Goal: Task Accomplishment & Management: Use online tool/utility

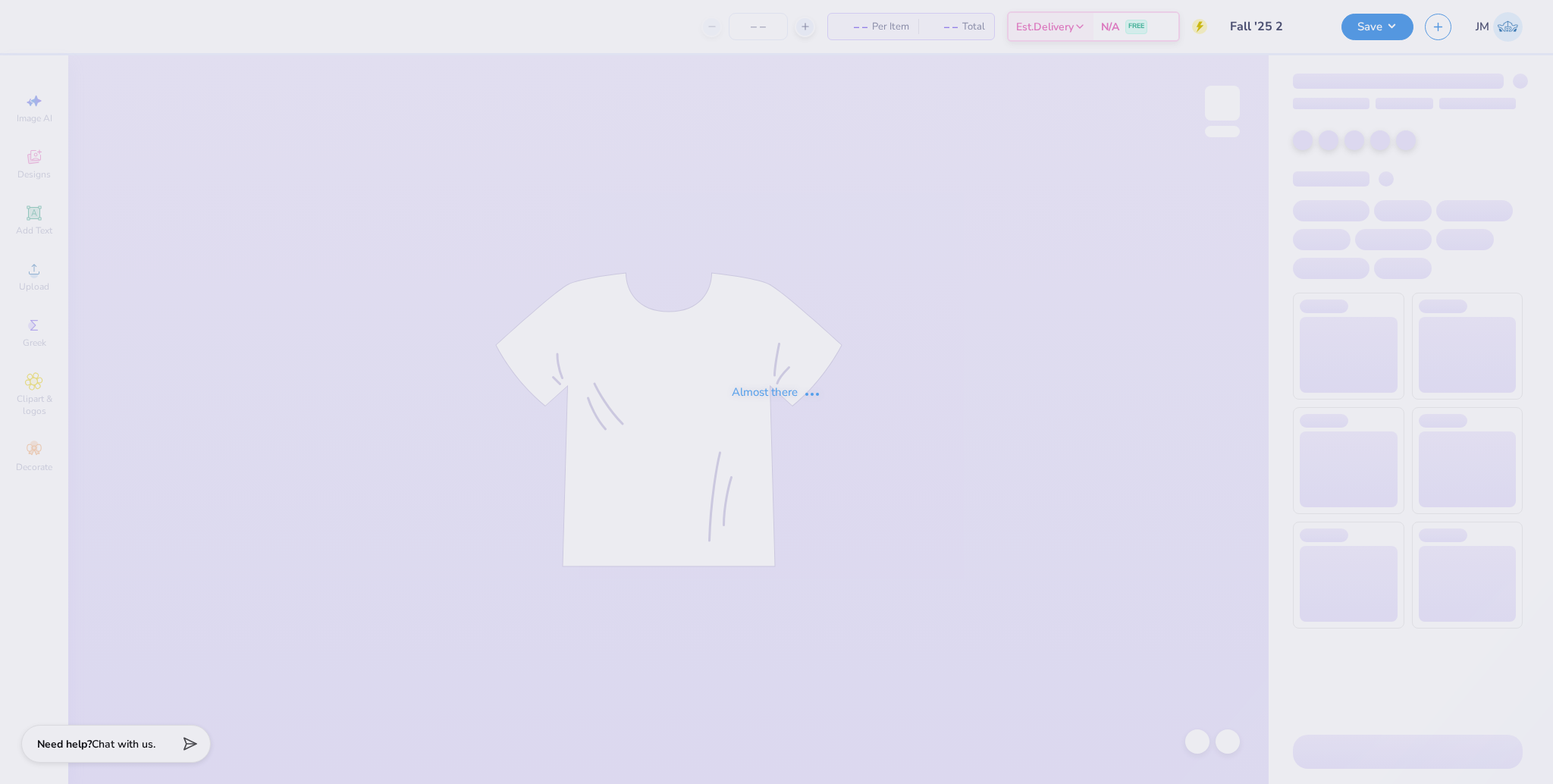
type input "Fall '25 2"
type input "30"
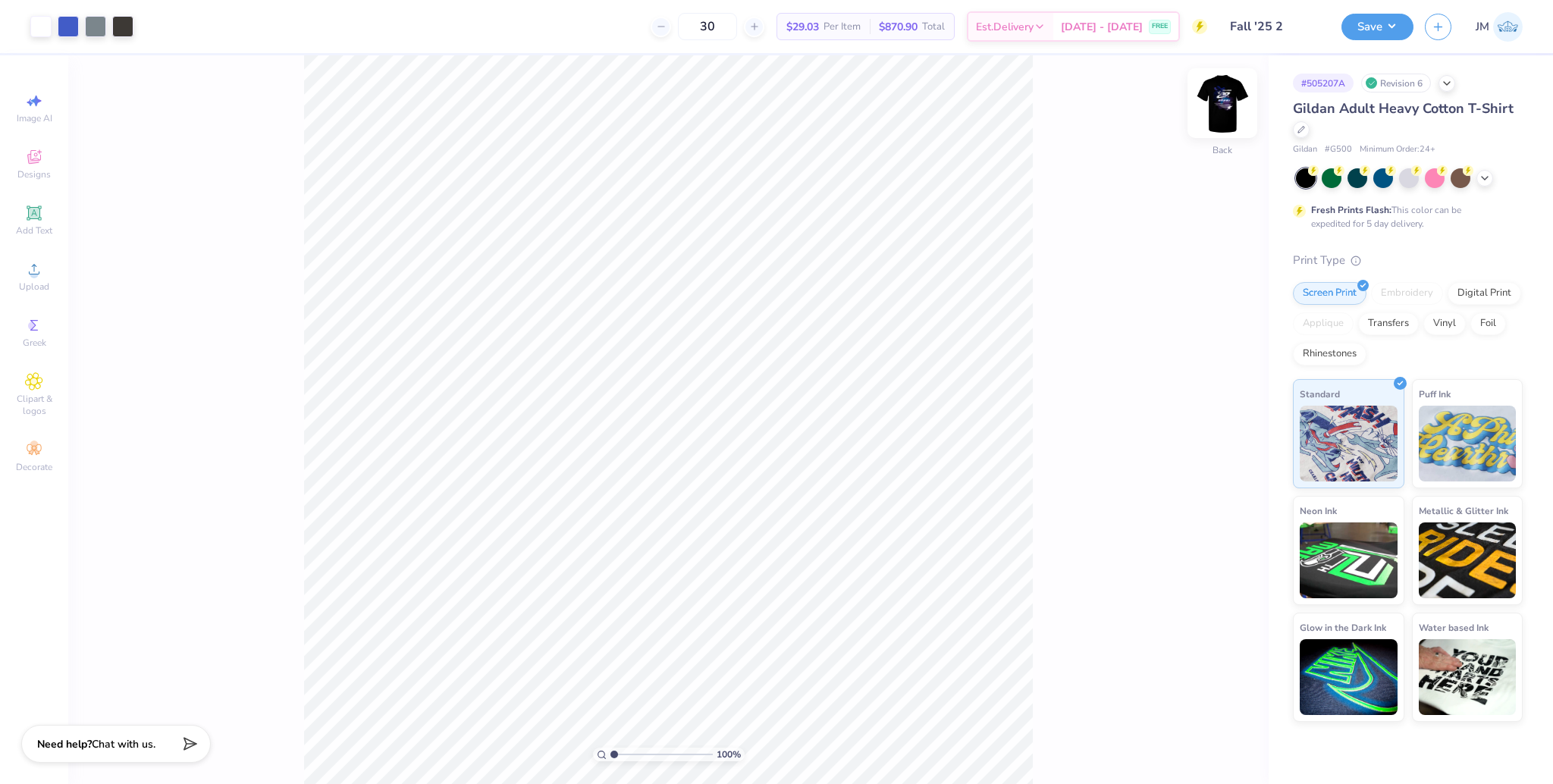
click at [1234, 109] on img at bounding box center [1222, 102] width 61 height 61
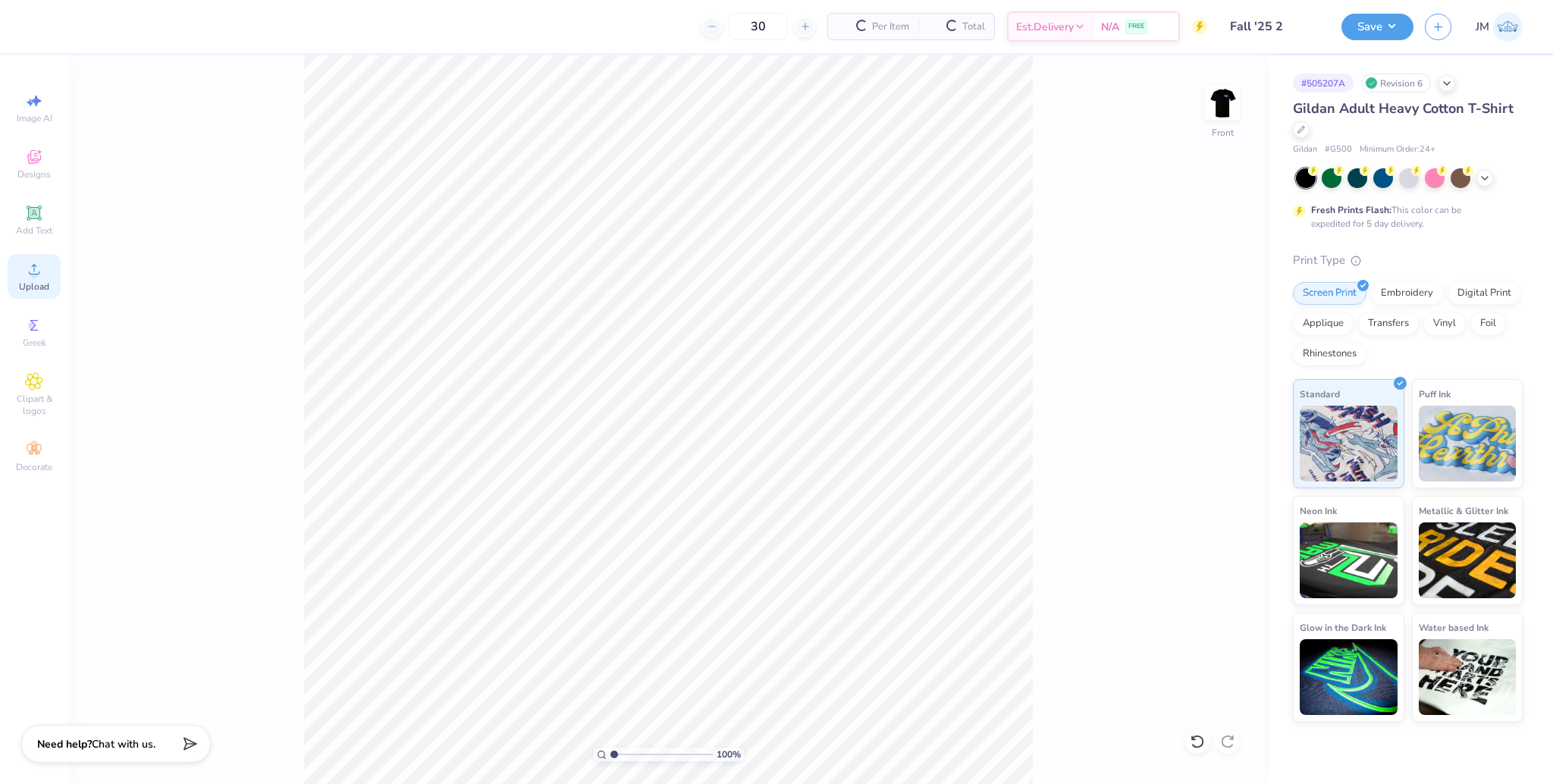
click at [39, 282] on span "Upload" at bounding box center [34, 287] width 31 height 12
click at [1221, 113] on img at bounding box center [1222, 102] width 61 height 61
click at [43, 274] on icon at bounding box center [33, 269] width 18 height 18
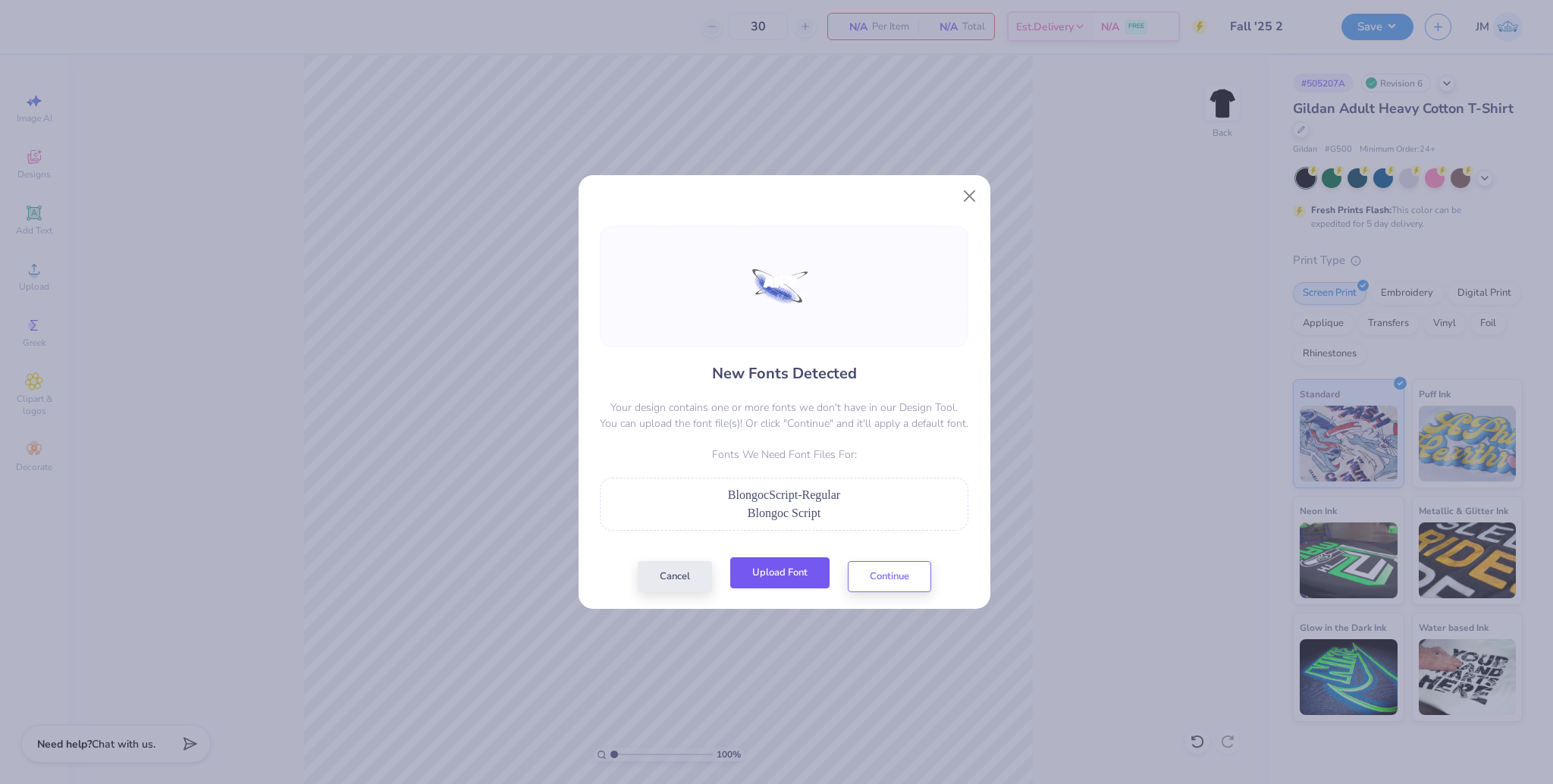
click at [779, 574] on button "Upload Font" at bounding box center [780, 572] width 99 height 31
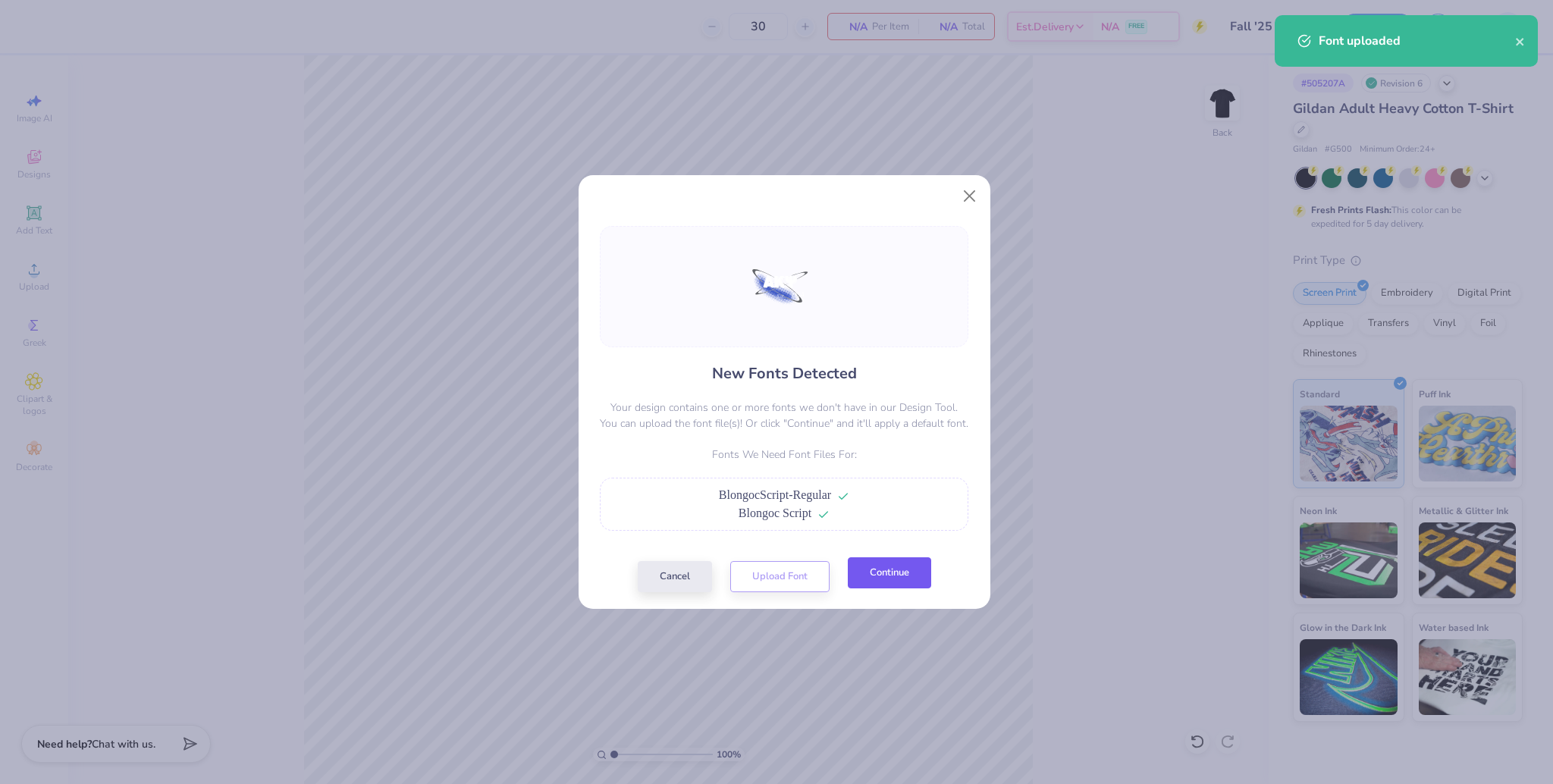
click at [899, 574] on button "Continue" at bounding box center [889, 572] width 84 height 31
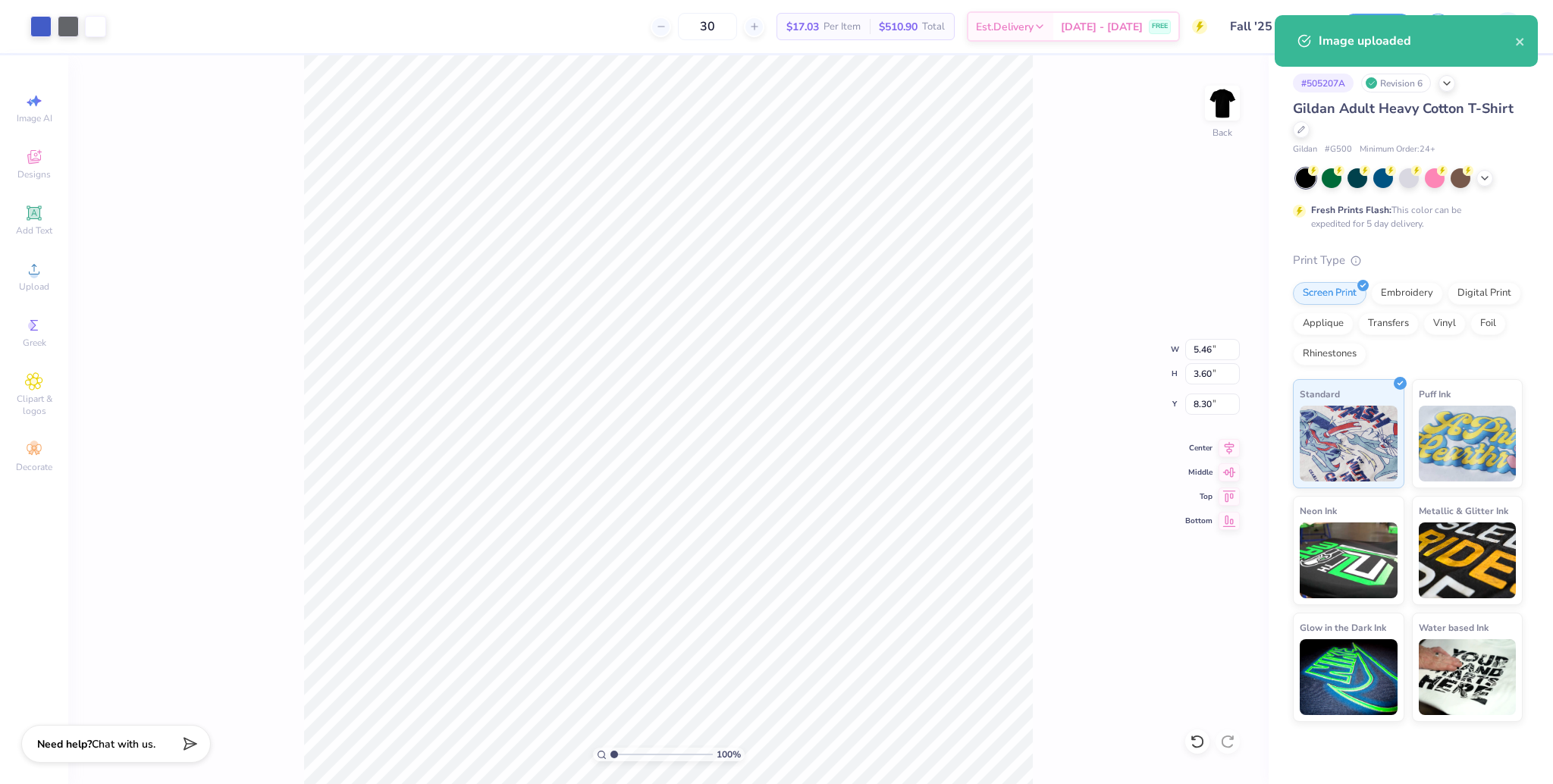
type input "5.46"
type input "3.60"
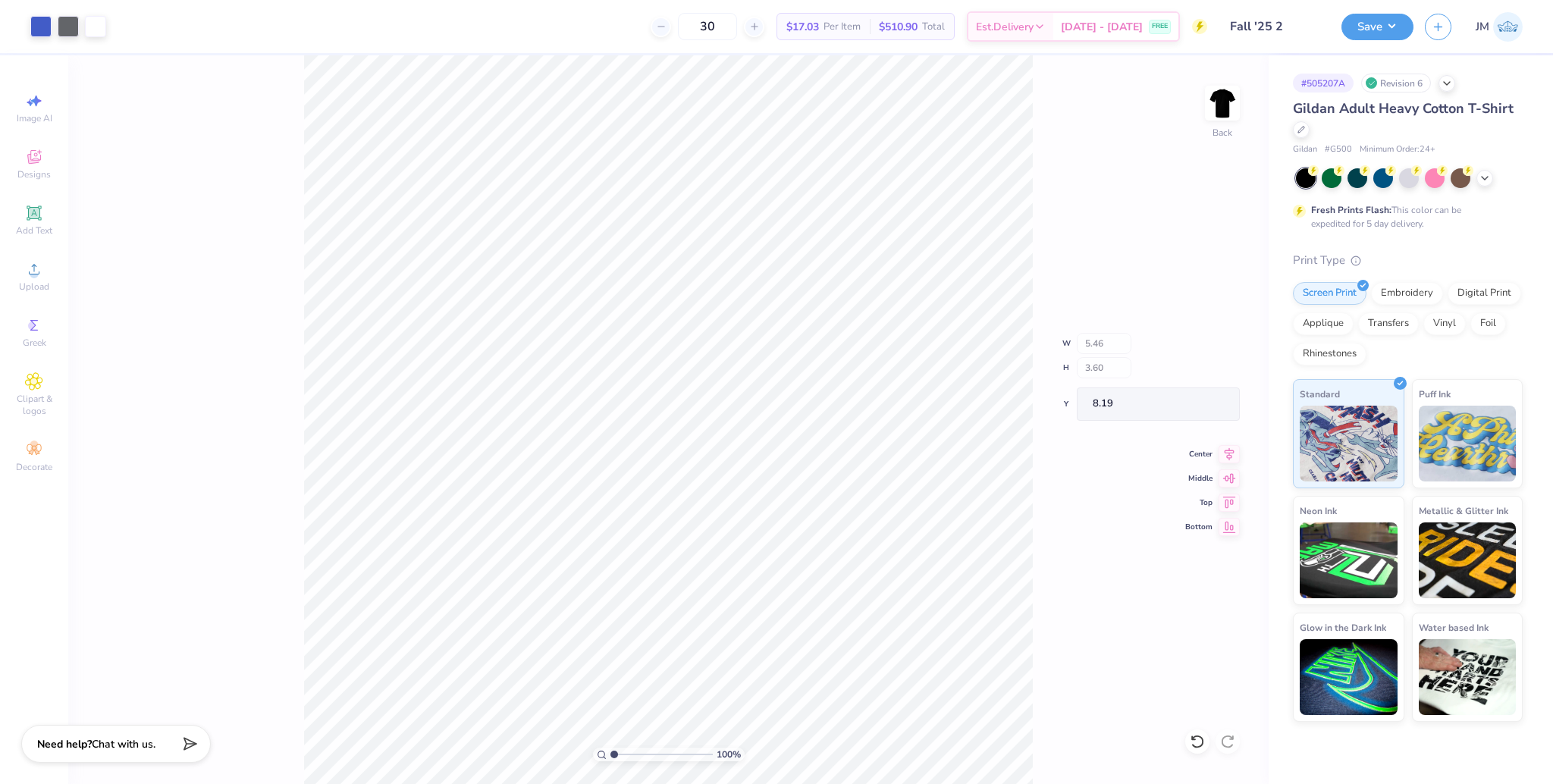
type input "8.19"
drag, startPoint x: 614, startPoint y: 751, endPoint x: 623, endPoint y: 745, distance: 10.8
click at [623, 747] on input "range" at bounding box center [661, 754] width 102 height 14
type input "1.96"
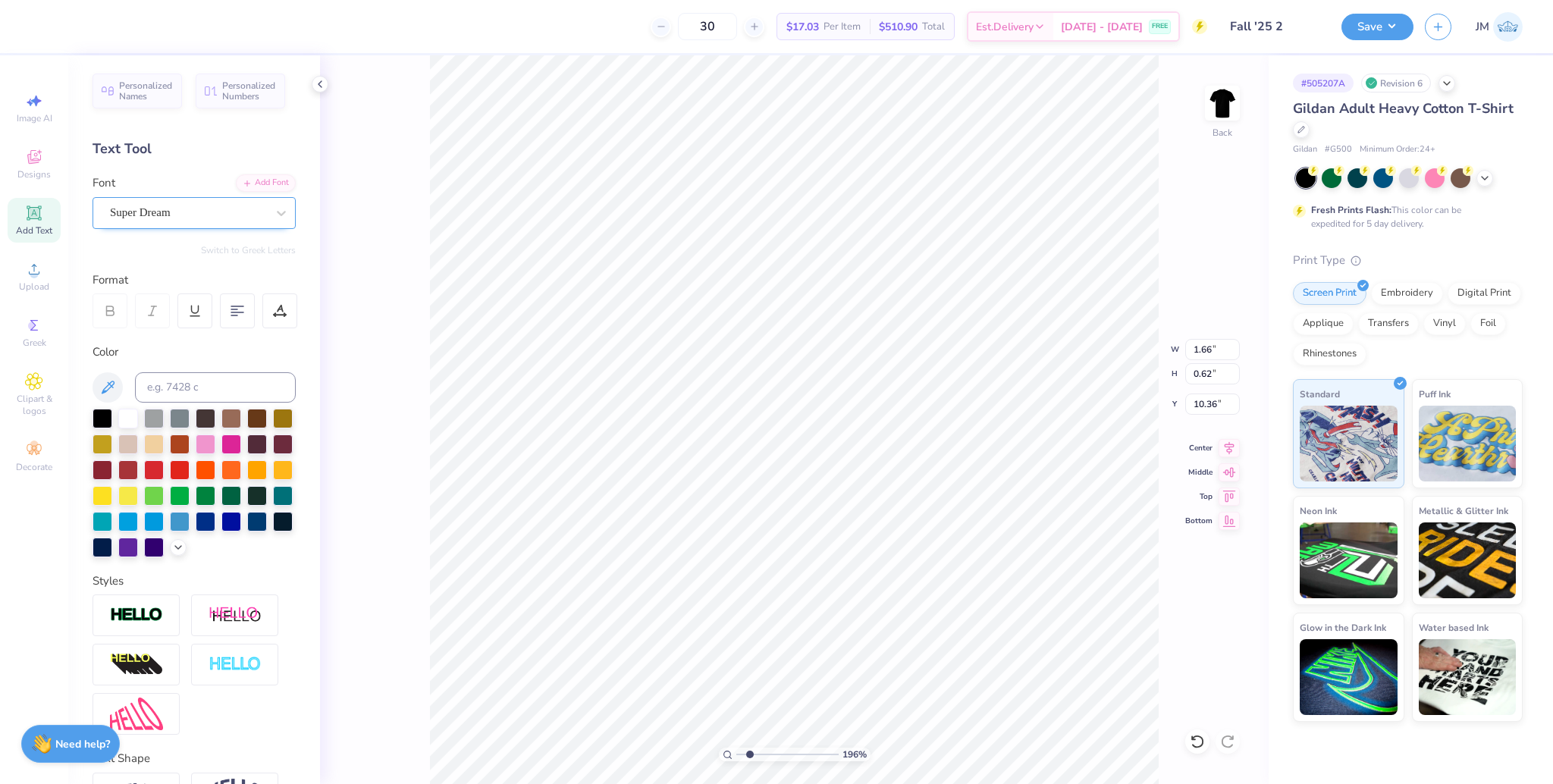
click at [183, 216] on div "Super Dream" at bounding box center [188, 212] width 160 height 24
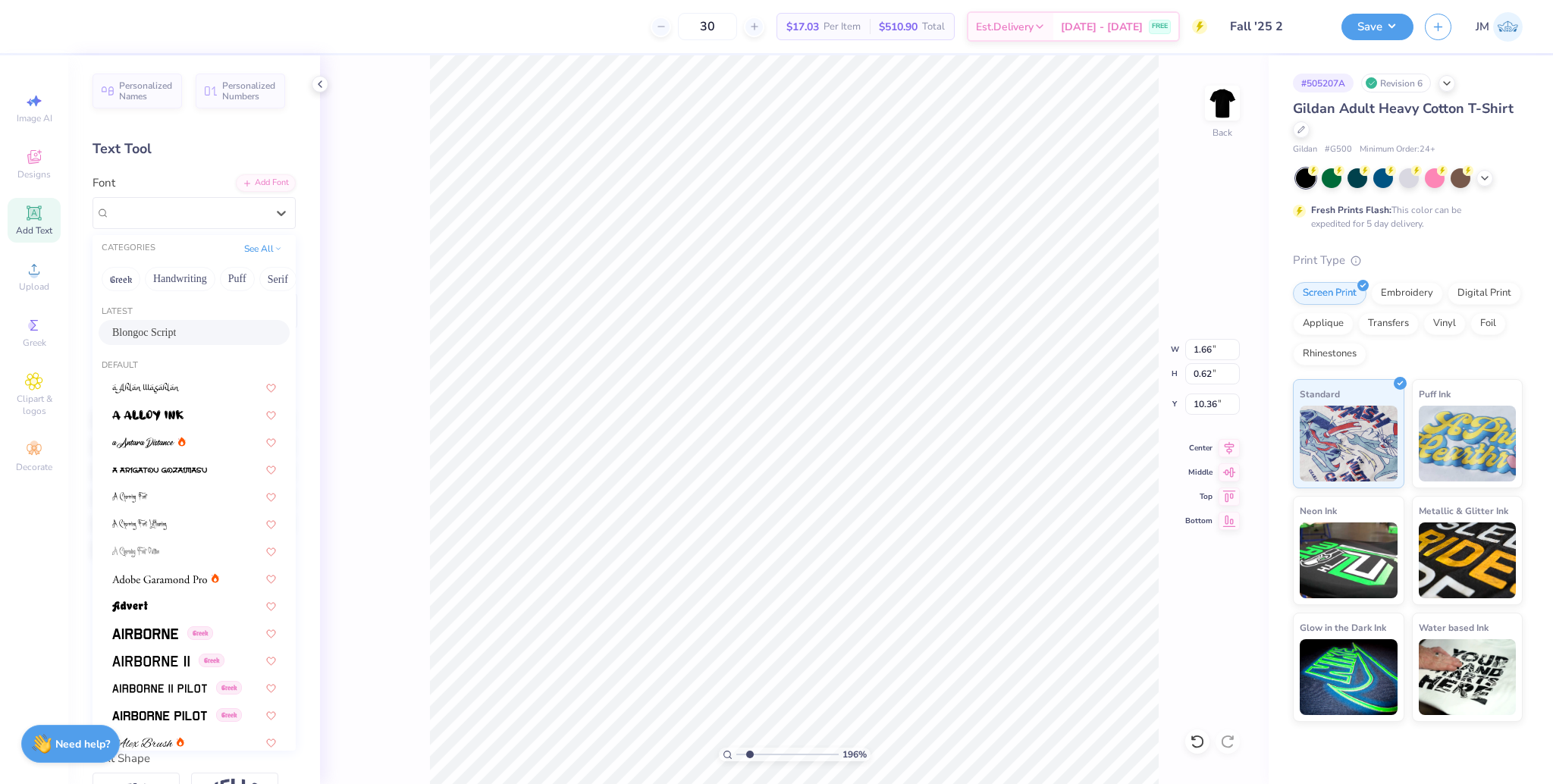
click at [160, 338] on span "Blongoc Script" at bounding box center [143, 332] width 64 height 16
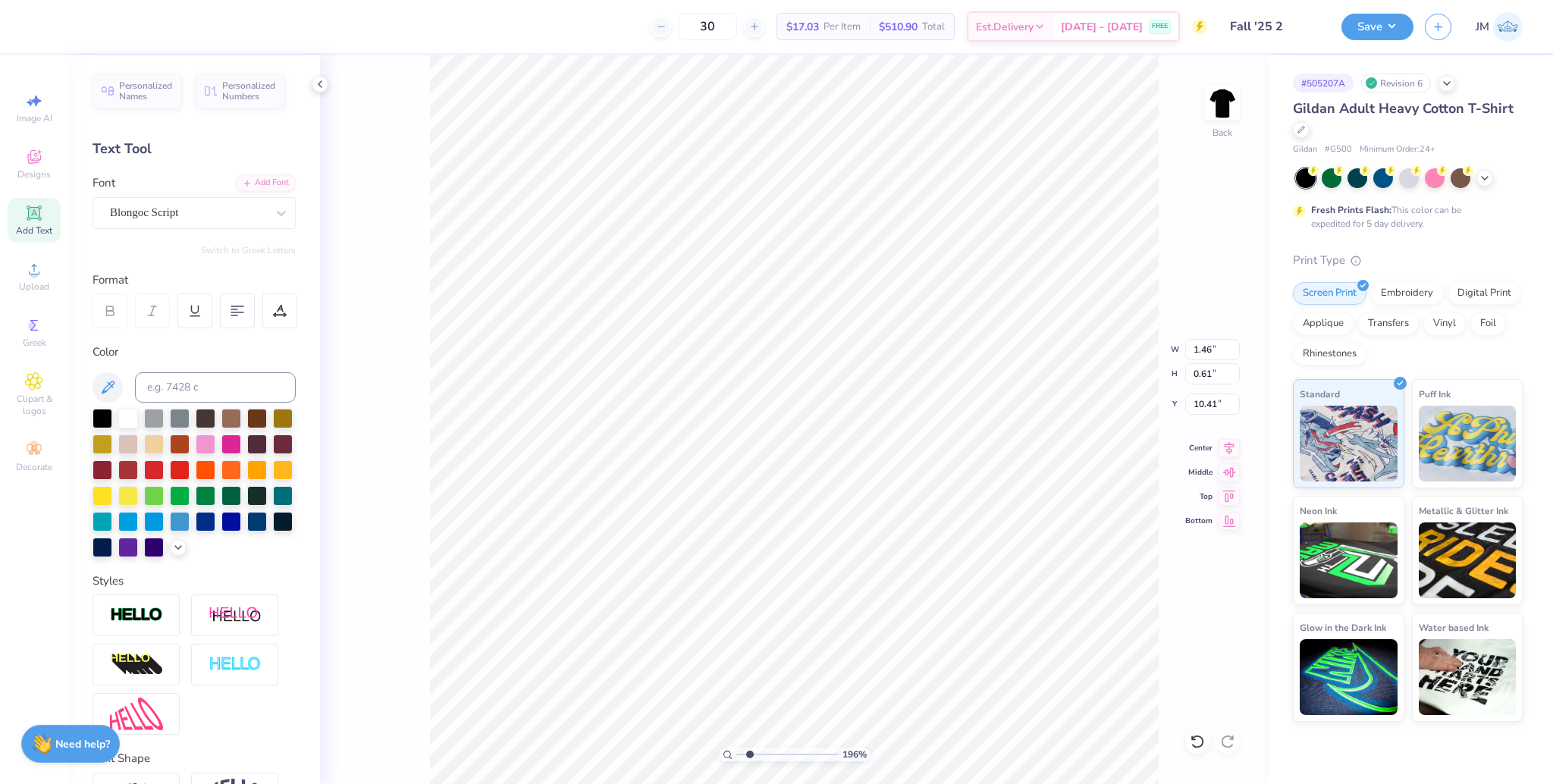
type input "1.46"
type input "0.61"
type input "10.41"
type input "0.96"
type input "0.43"
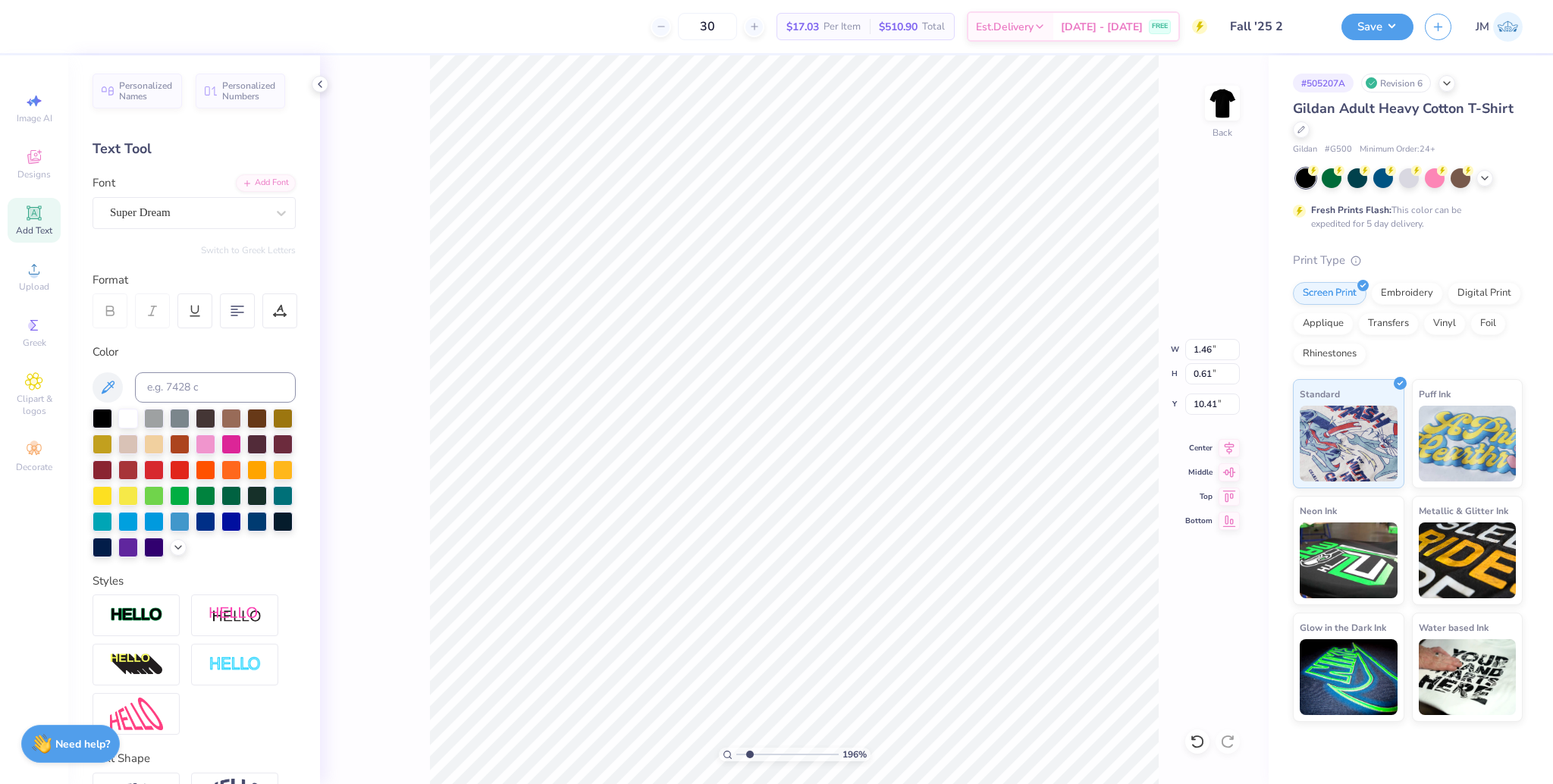
type input "10.60"
click at [177, 213] on div "Super Dream" at bounding box center [188, 212] width 160 height 24
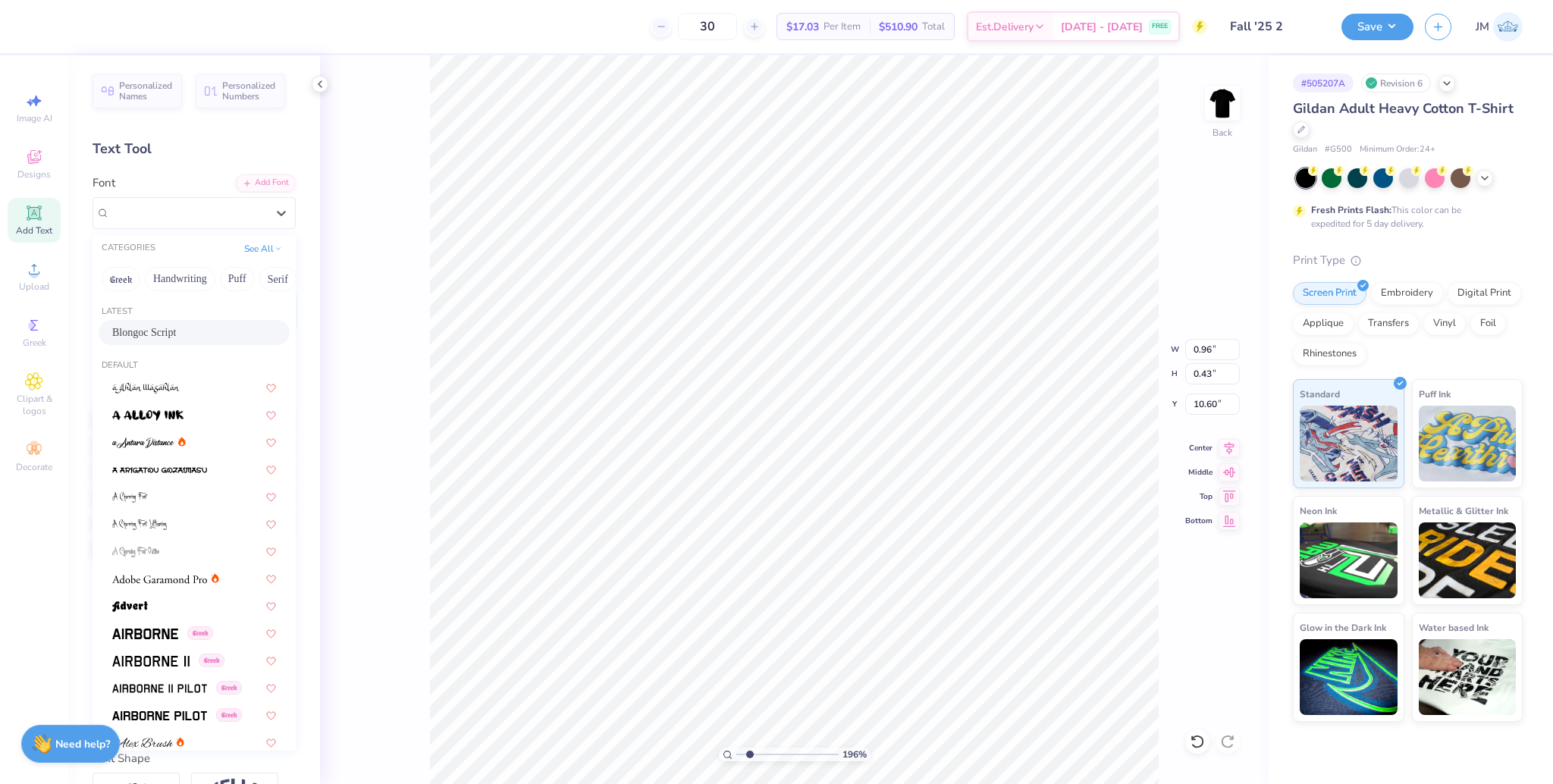
click at [160, 335] on span "Blongoc Script" at bounding box center [143, 332] width 64 height 16
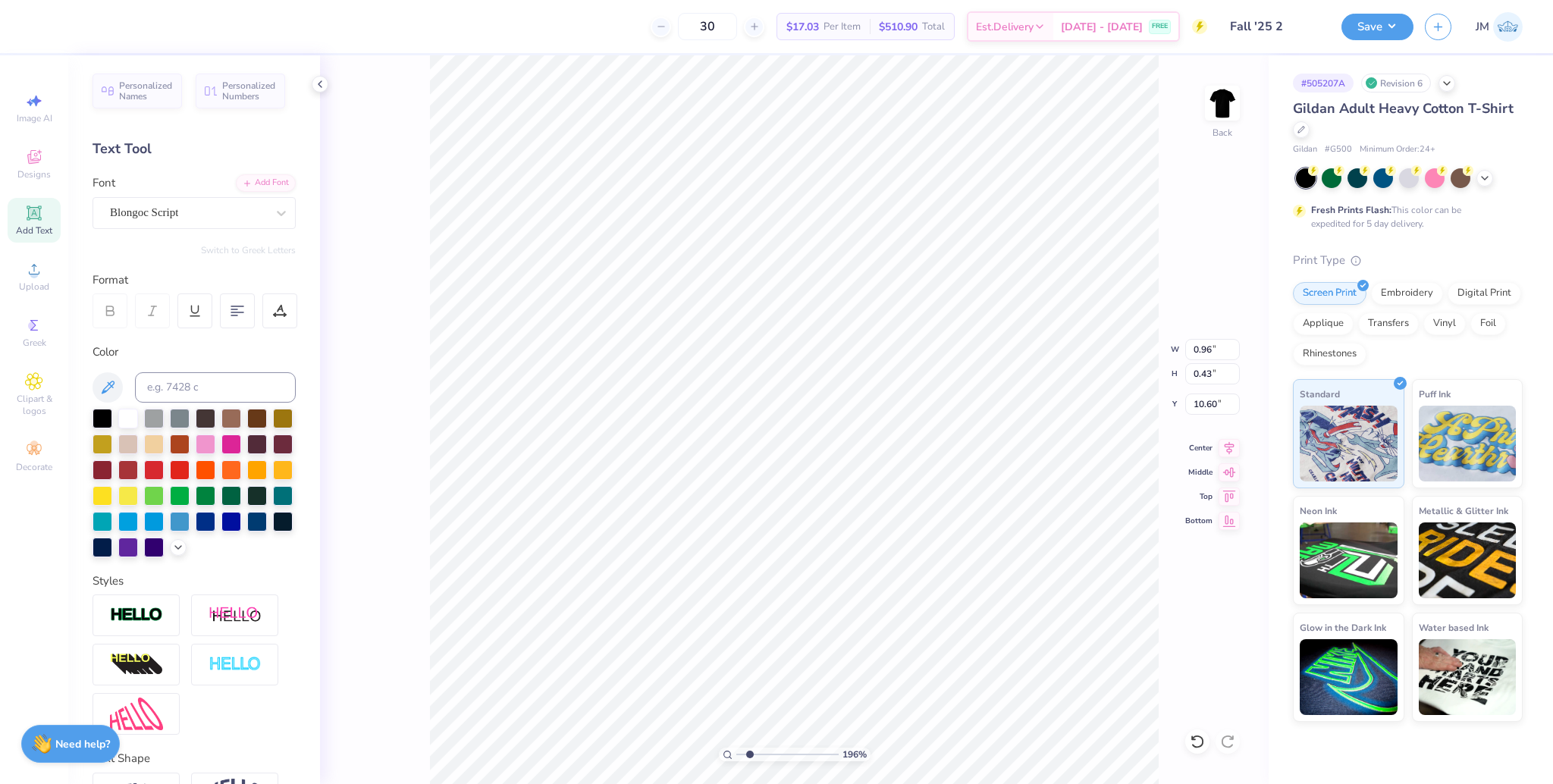
type input "1.25"
type input "0.66"
type input "10.52"
click at [868, 560] on li "Group" at bounding box center [886, 568] width 119 height 30
type input "1"
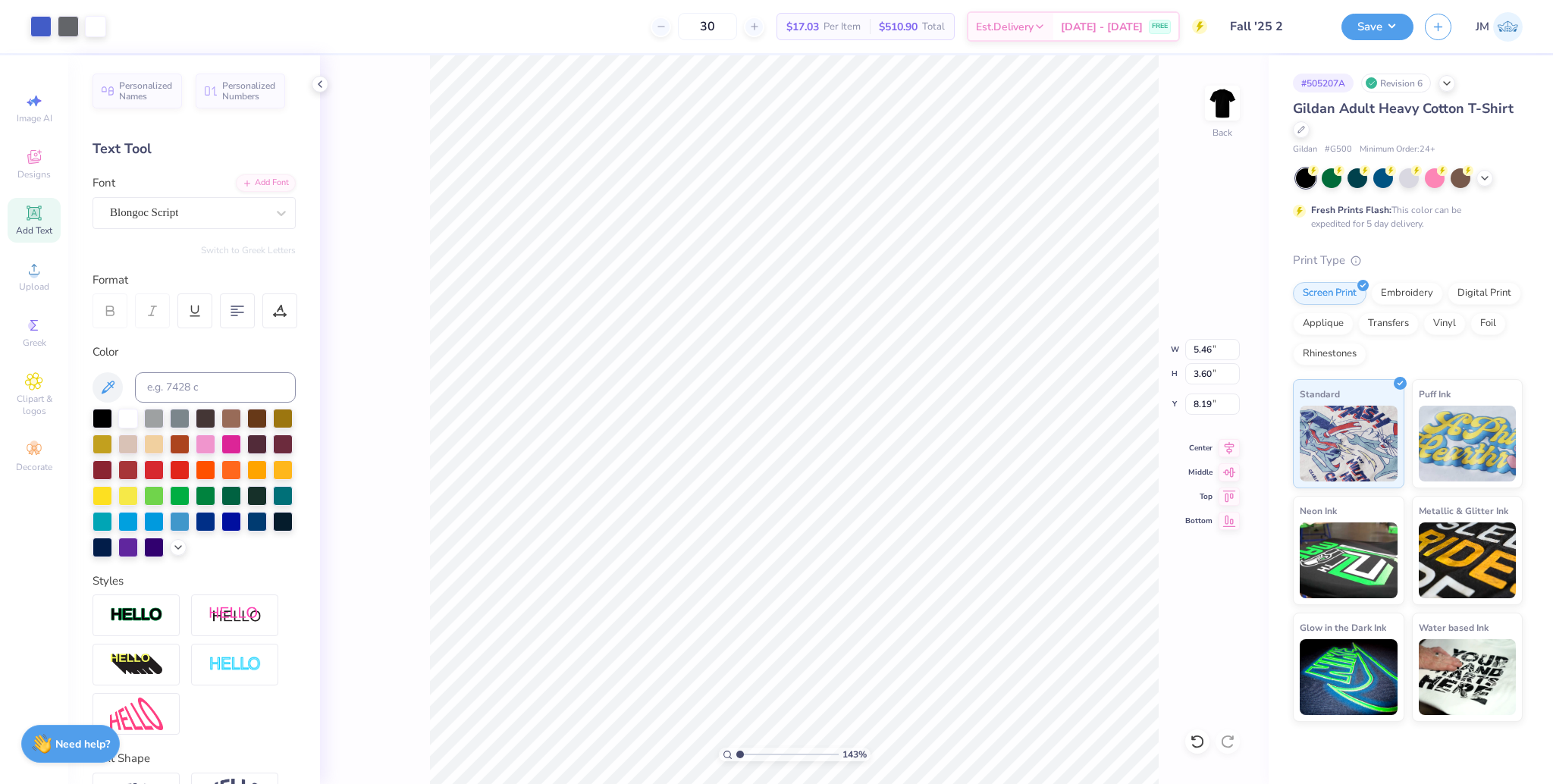
drag, startPoint x: 735, startPoint y: 751, endPoint x: 660, endPoint y: 744, distance: 75.3
click at [736, 747] on input "range" at bounding box center [788, 754] width 102 height 14
type input "9.13"
click at [1210, 349] on input "5.46" at bounding box center [1213, 349] width 55 height 21
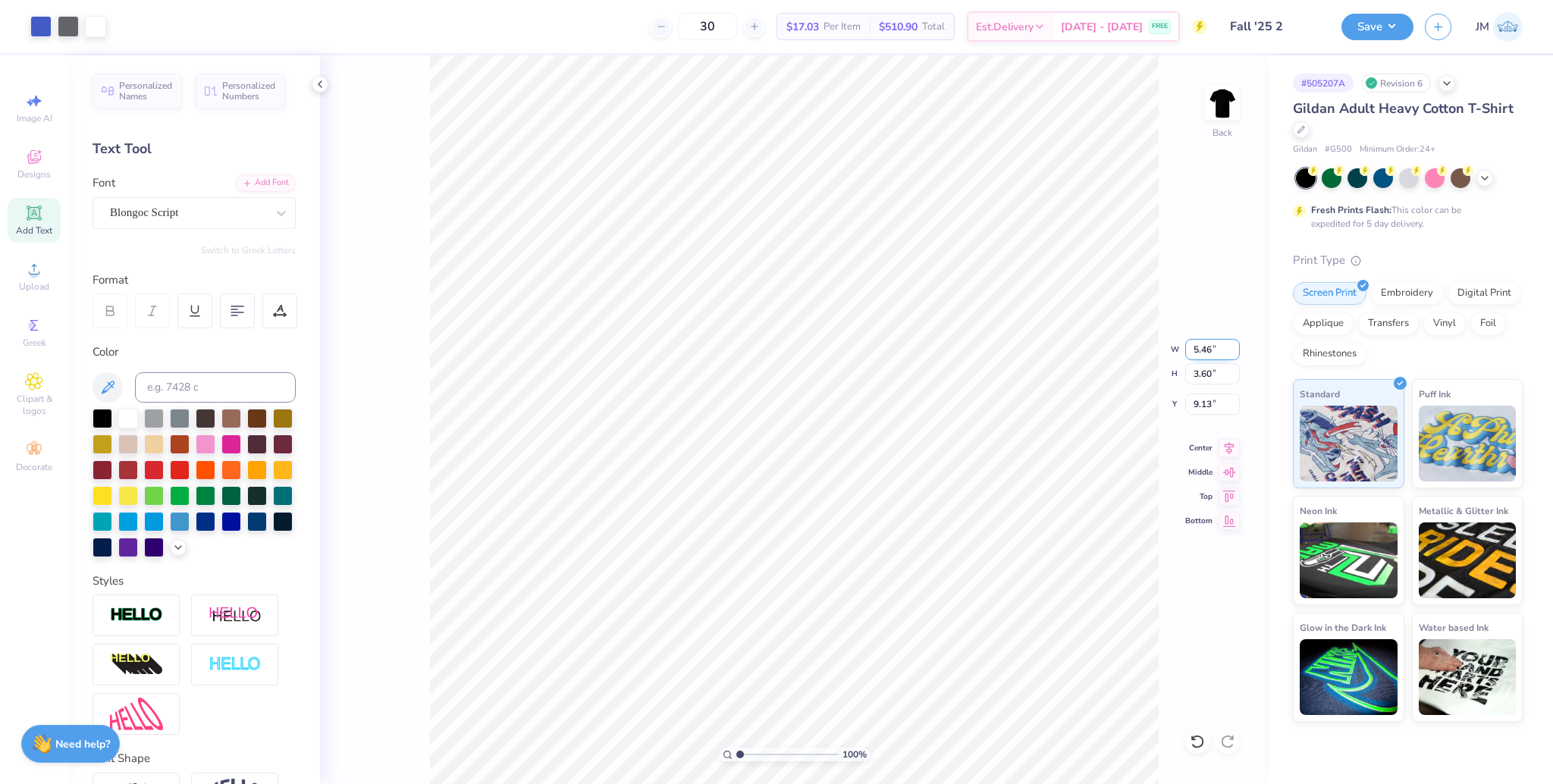
click at [1205, 347] on input "5.46" at bounding box center [1213, 349] width 55 height 21
type input "5.00"
type input "3.30"
type input "9.28"
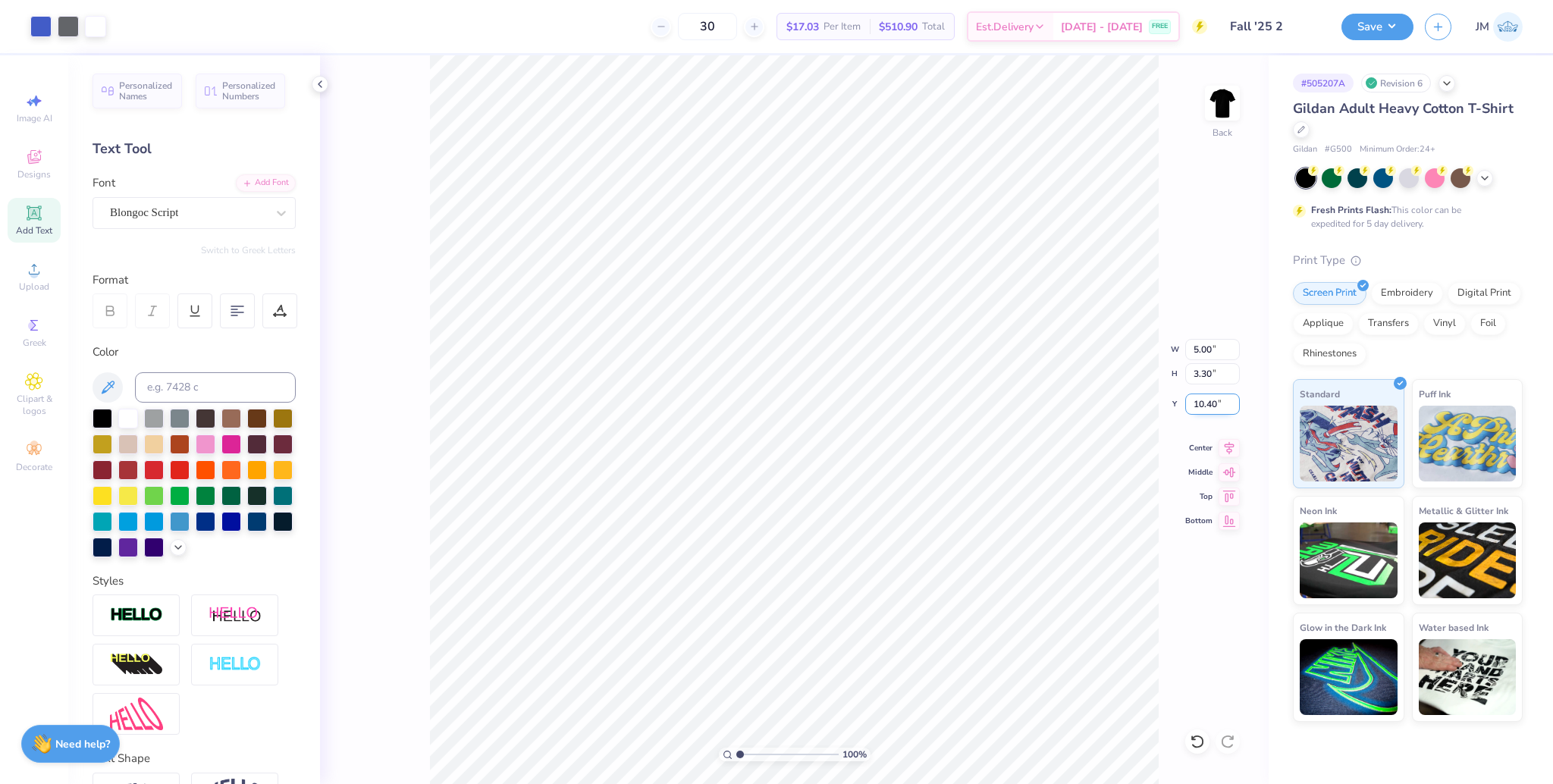
click at [1201, 409] on input "10.40" at bounding box center [1213, 404] width 55 height 21
type input "3.00"
click at [1195, 355] on input "5.00" at bounding box center [1213, 349] width 55 height 21
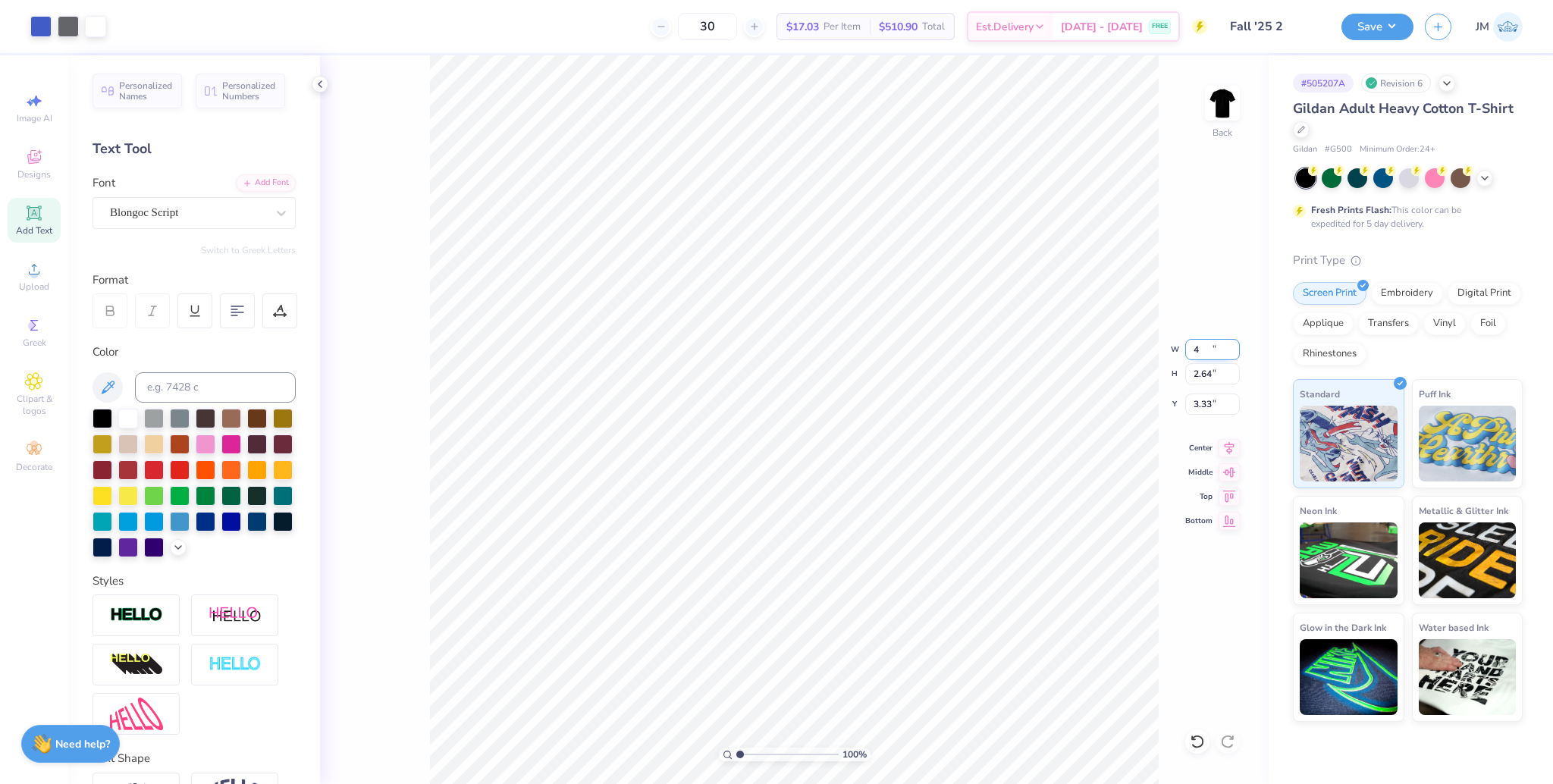
type input "4.00"
type input "2.64"
type input "3.33"
click at [1223, 112] on img at bounding box center [1222, 102] width 61 height 61
click at [37, 281] on span "Upload" at bounding box center [34, 287] width 31 height 12
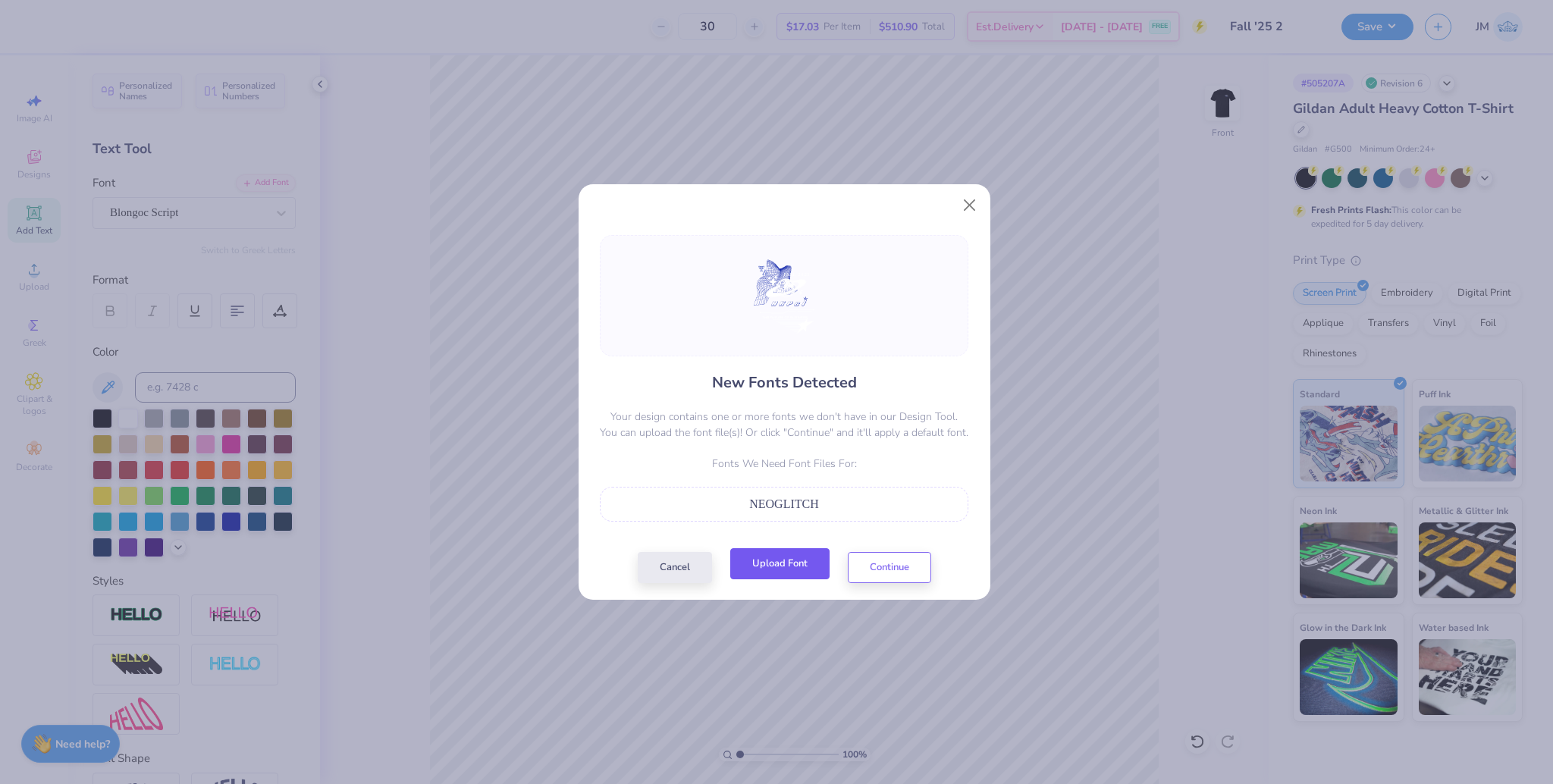
click at [788, 566] on button "Upload Font" at bounding box center [780, 563] width 99 height 31
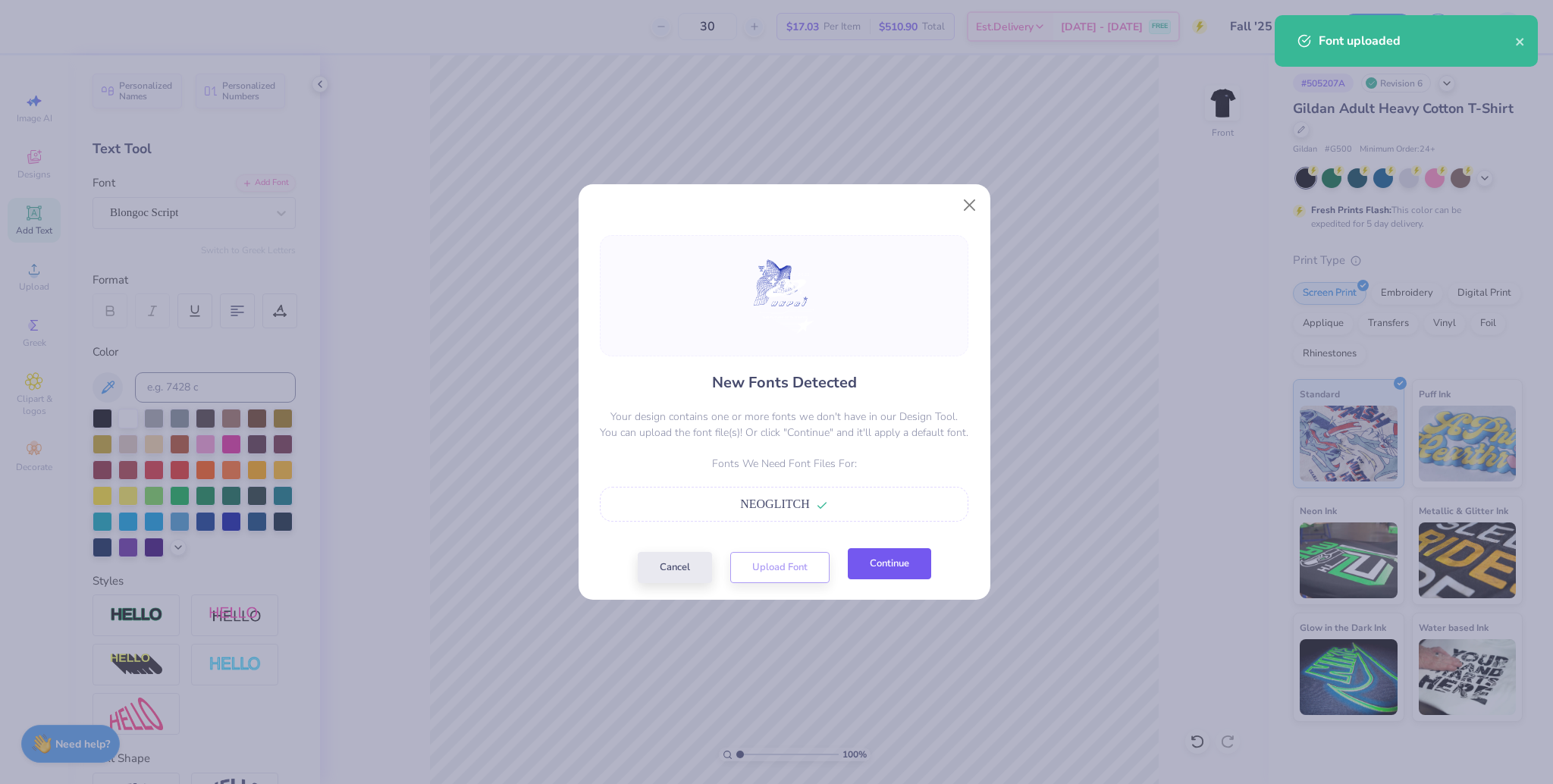
click at [887, 564] on button "Continue" at bounding box center [889, 563] width 84 height 31
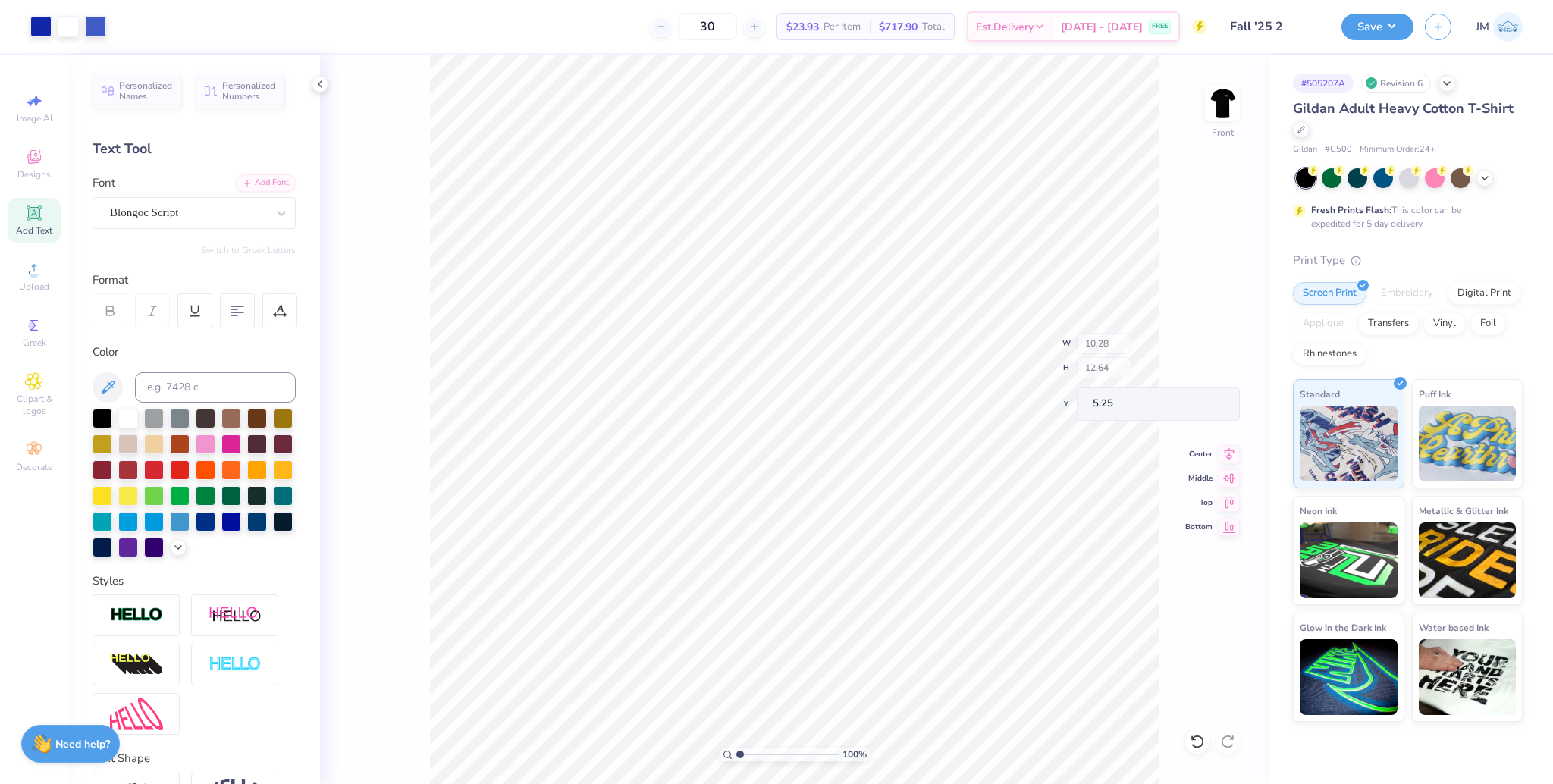
type input "10.28"
type input "12.64"
click at [174, 206] on div "Super Dream" at bounding box center [188, 212] width 160 height 24
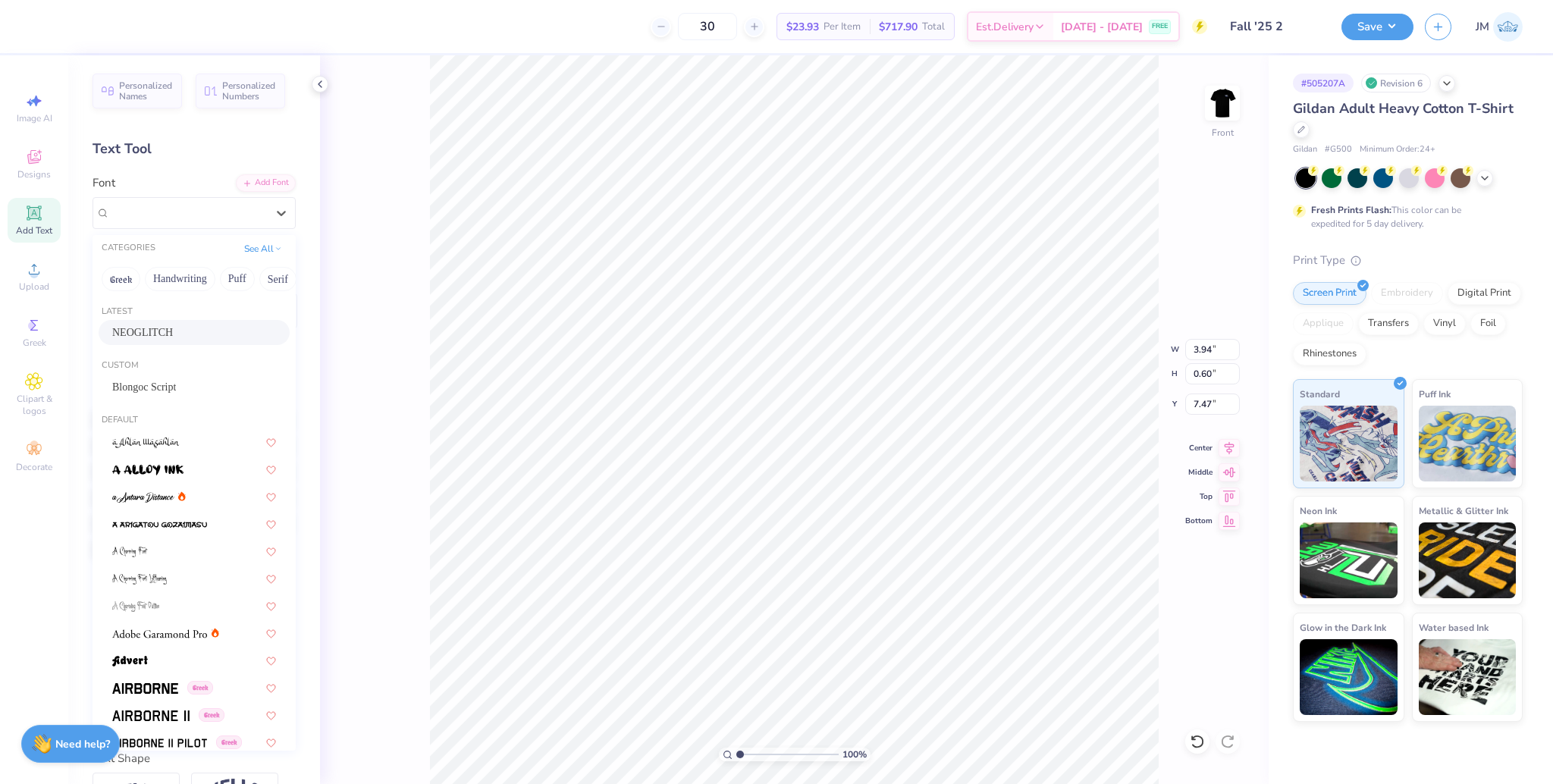
click at [161, 330] on span "NEOGLITCH" at bounding box center [142, 332] width 61 height 16
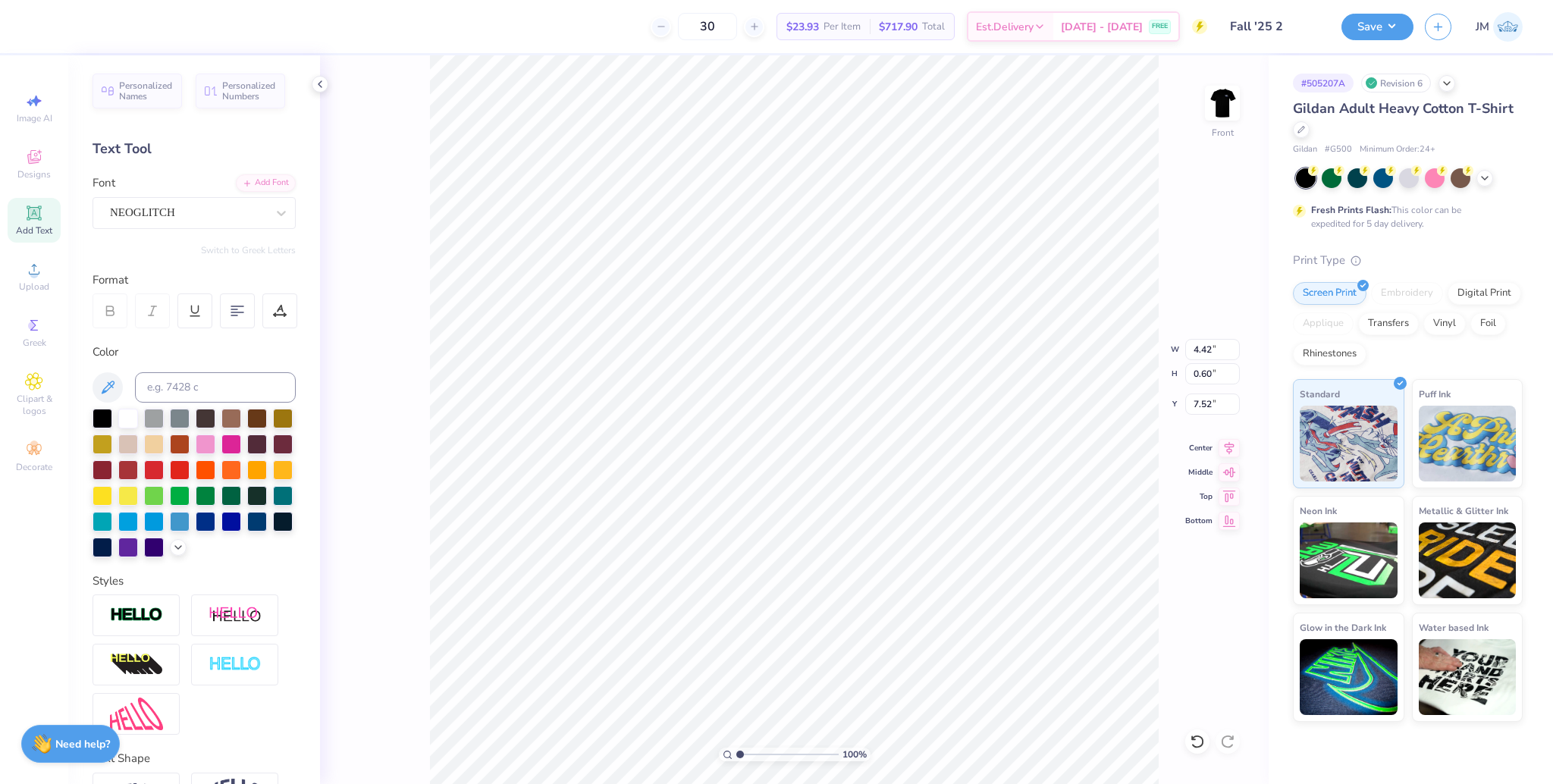
type input "4.42"
type input "7.52"
type input "5.96"
click at [855, 612] on li "Group" at bounding box center [871, 613] width 119 height 30
click at [1194, 342] on input "10.28" at bounding box center [1213, 349] width 55 height 21
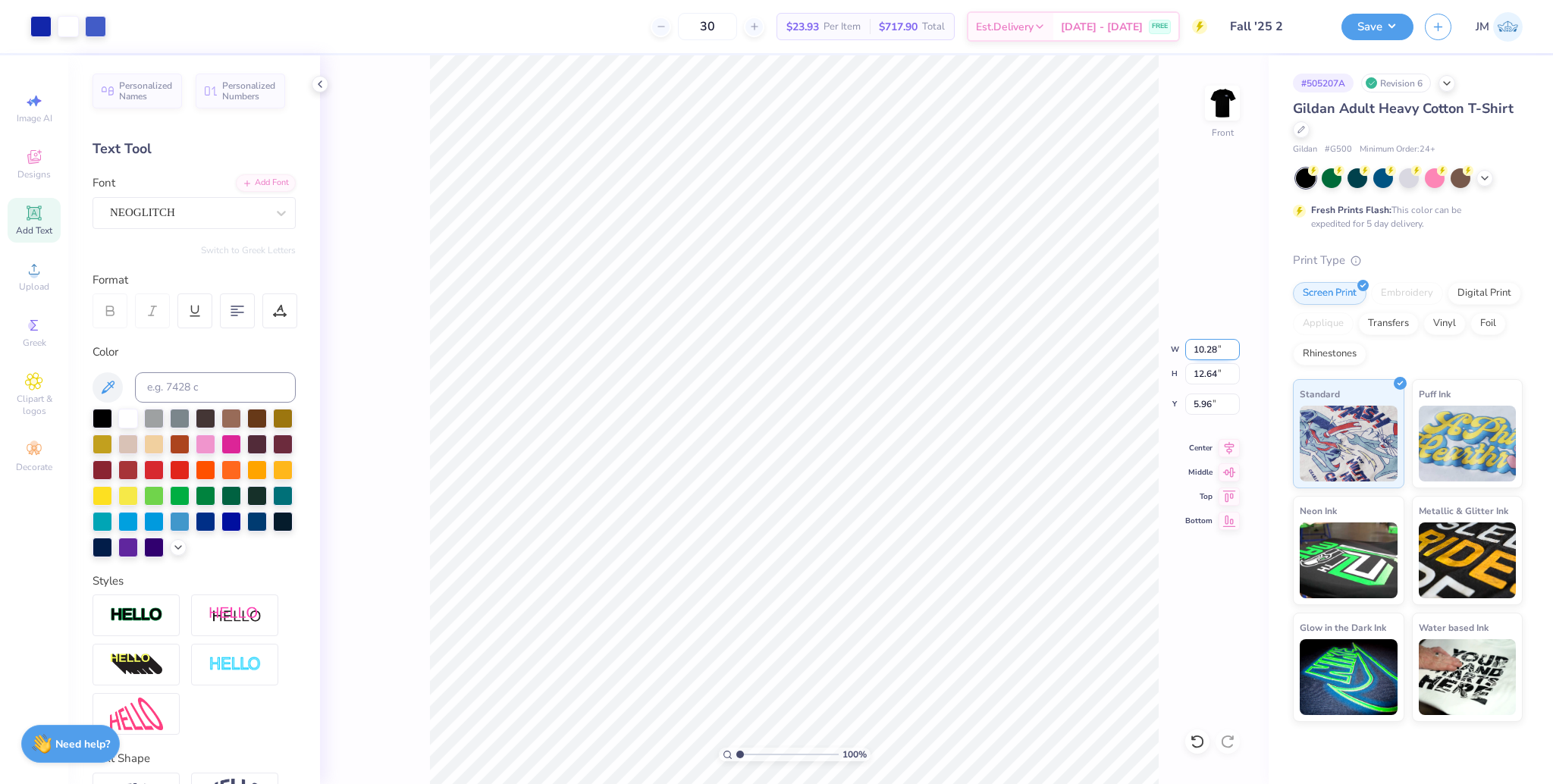
click at [1194, 342] on input "10.28" at bounding box center [1213, 349] width 55 height 21
type input "11.25"
type input "13.83"
type input "5.37"
click at [1232, 445] on icon at bounding box center [1229, 445] width 21 height 18
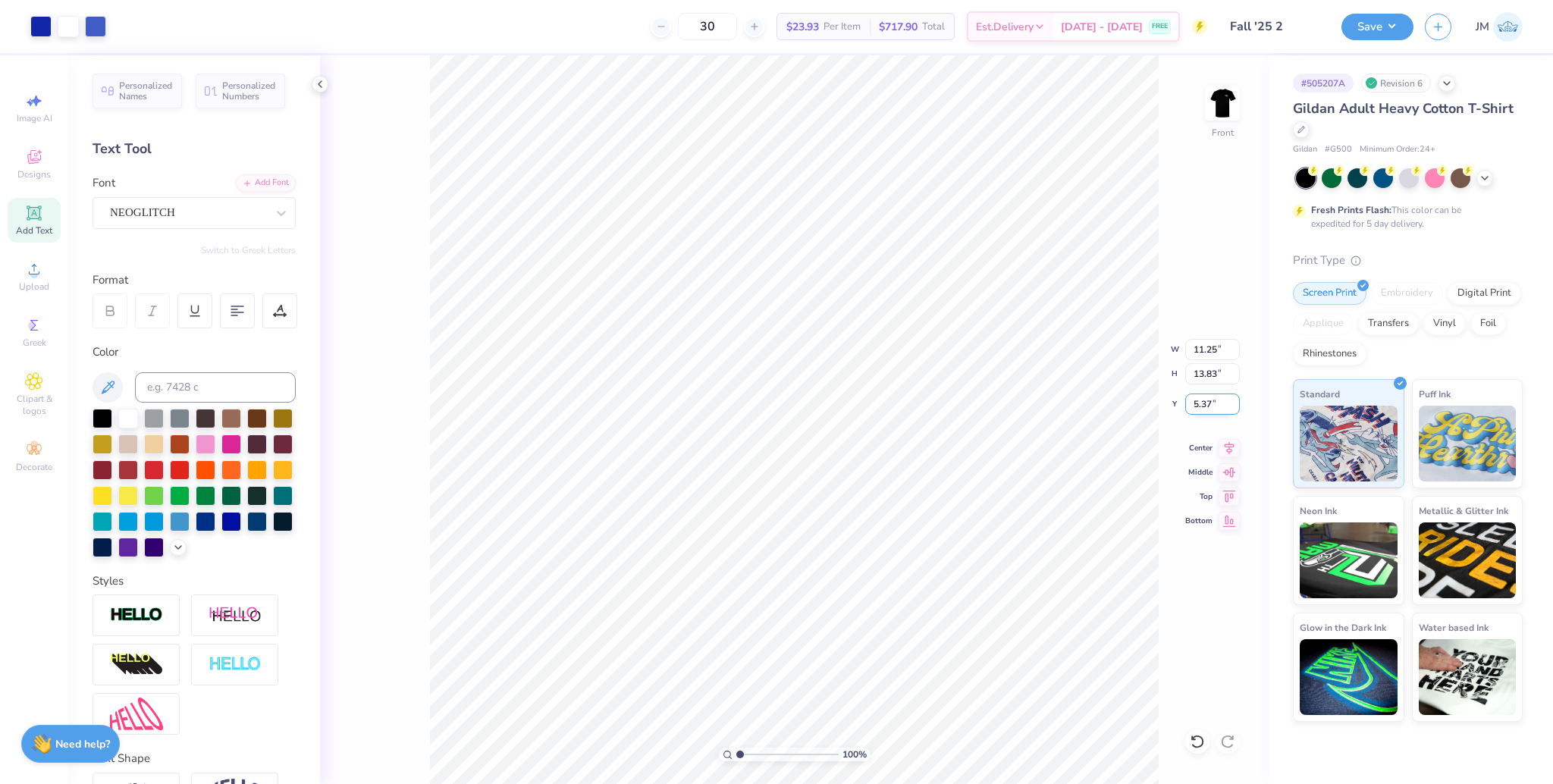
click at [1201, 398] on input "5.37" at bounding box center [1213, 404] width 55 height 21
type input "5.00"
click at [1241, 119] on img at bounding box center [1222, 102] width 61 height 61
click at [1381, 28] on button "Save" at bounding box center [1377, 24] width 72 height 26
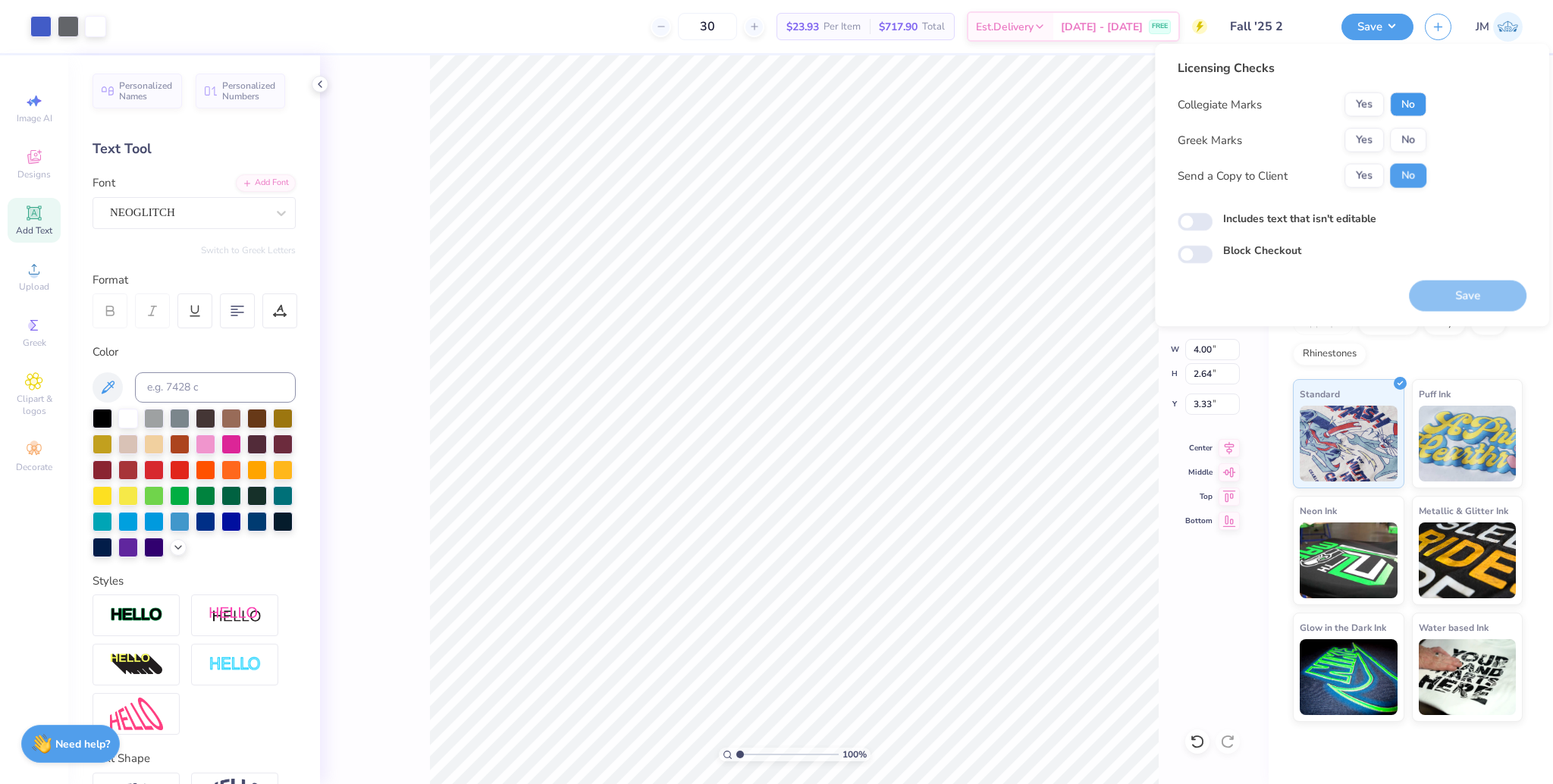
click at [1410, 107] on button "No" at bounding box center [1408, 104] width 37 height 24
click at [1364, 135] on button "Yes" at bounding box center [1364, 140] width 39 height 24
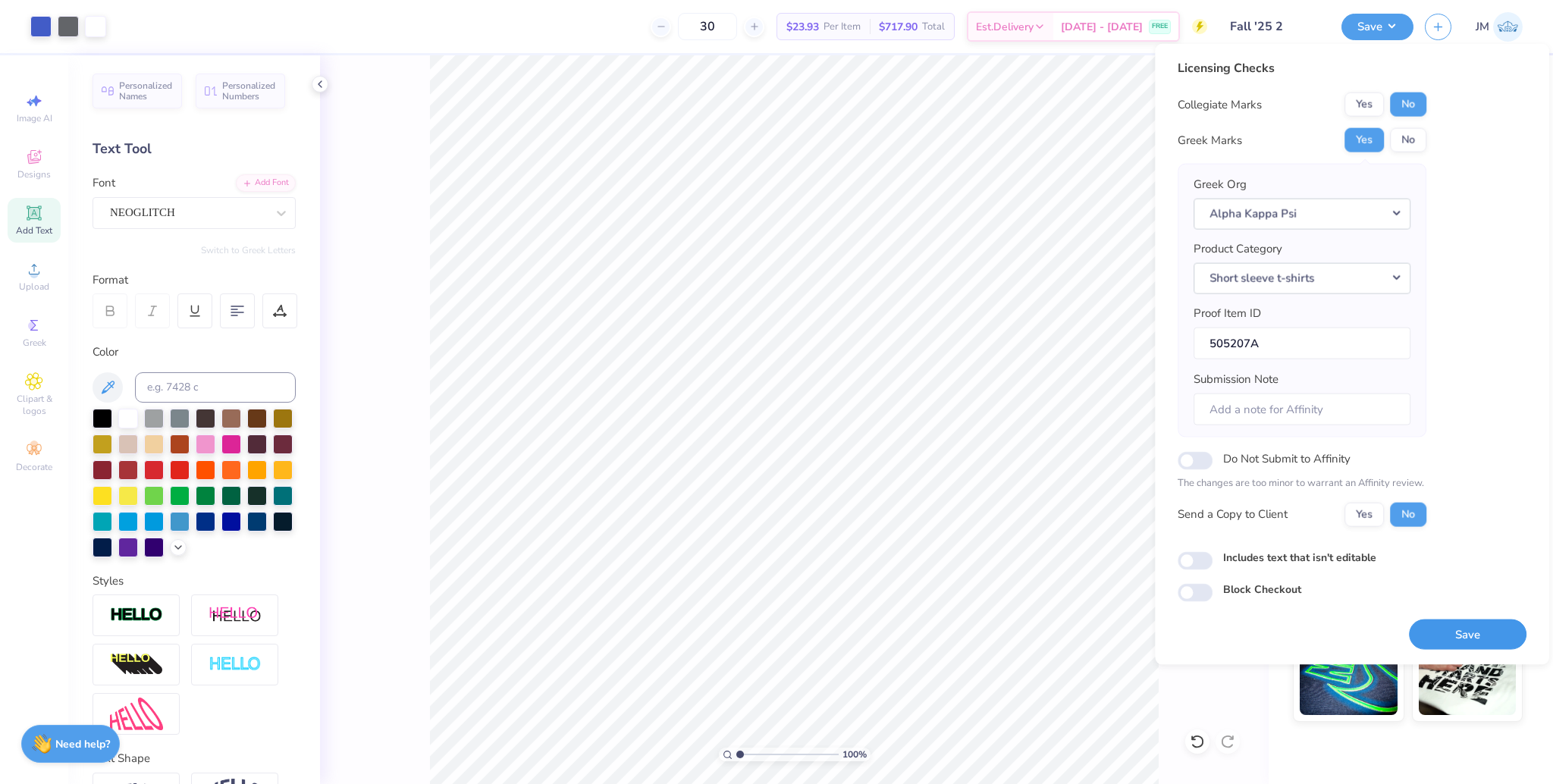
click at [1462, 629] on button "Save" at bounding box center [1468, 634] width 118 height 31
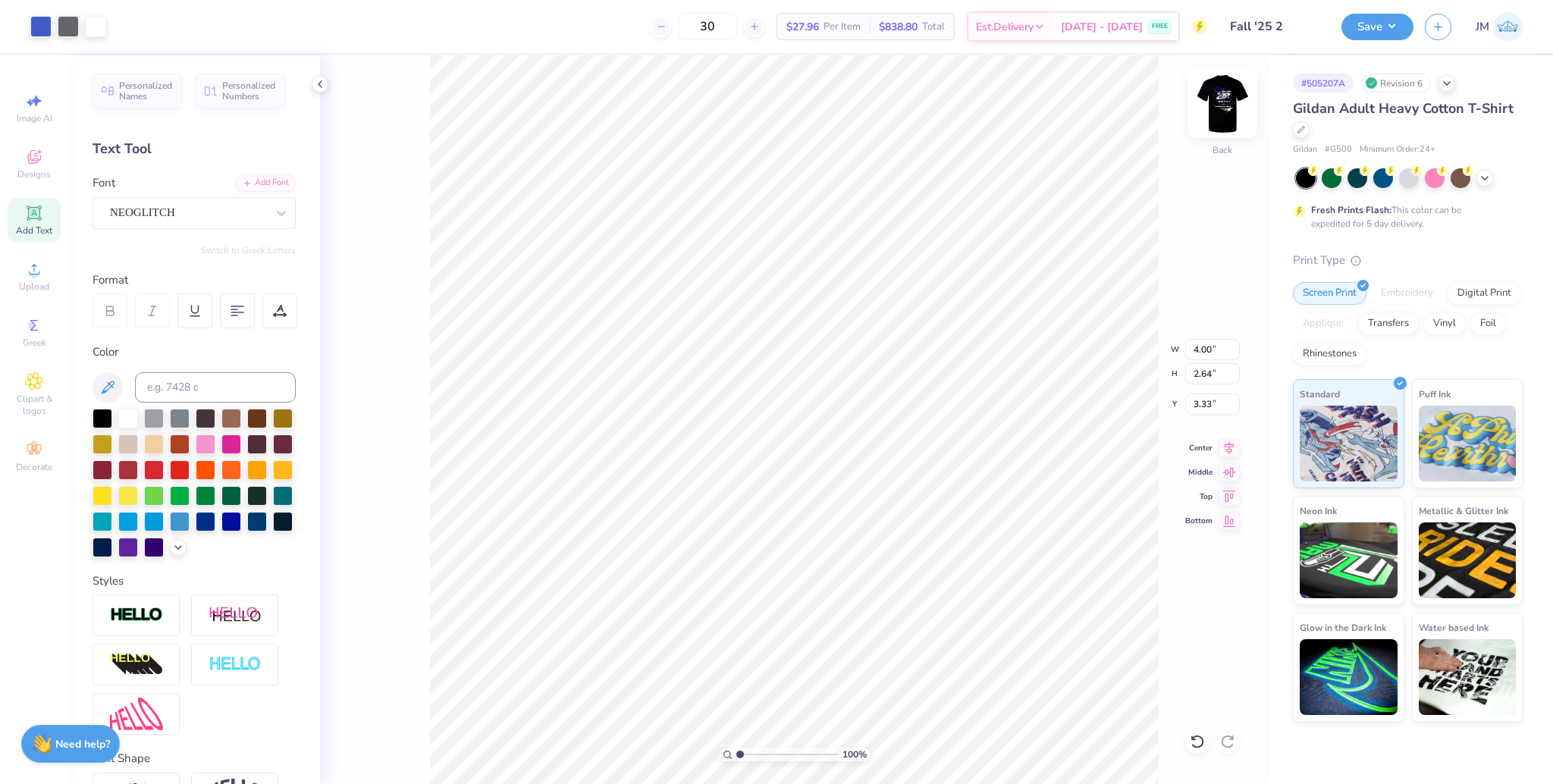
click at [1208, 99] on img at bounding box center [1222, 102] width 61 height 61
click at [1373, 30] on button "Save" at bounding box center [1377, 24] width 72 height 26
click at [1216, 109] on img at bounding box center [1222, 102] width 61 height 61
click at [1202, 405] on input "3.33" at bounding box center [1213, 404] width 55 height 21
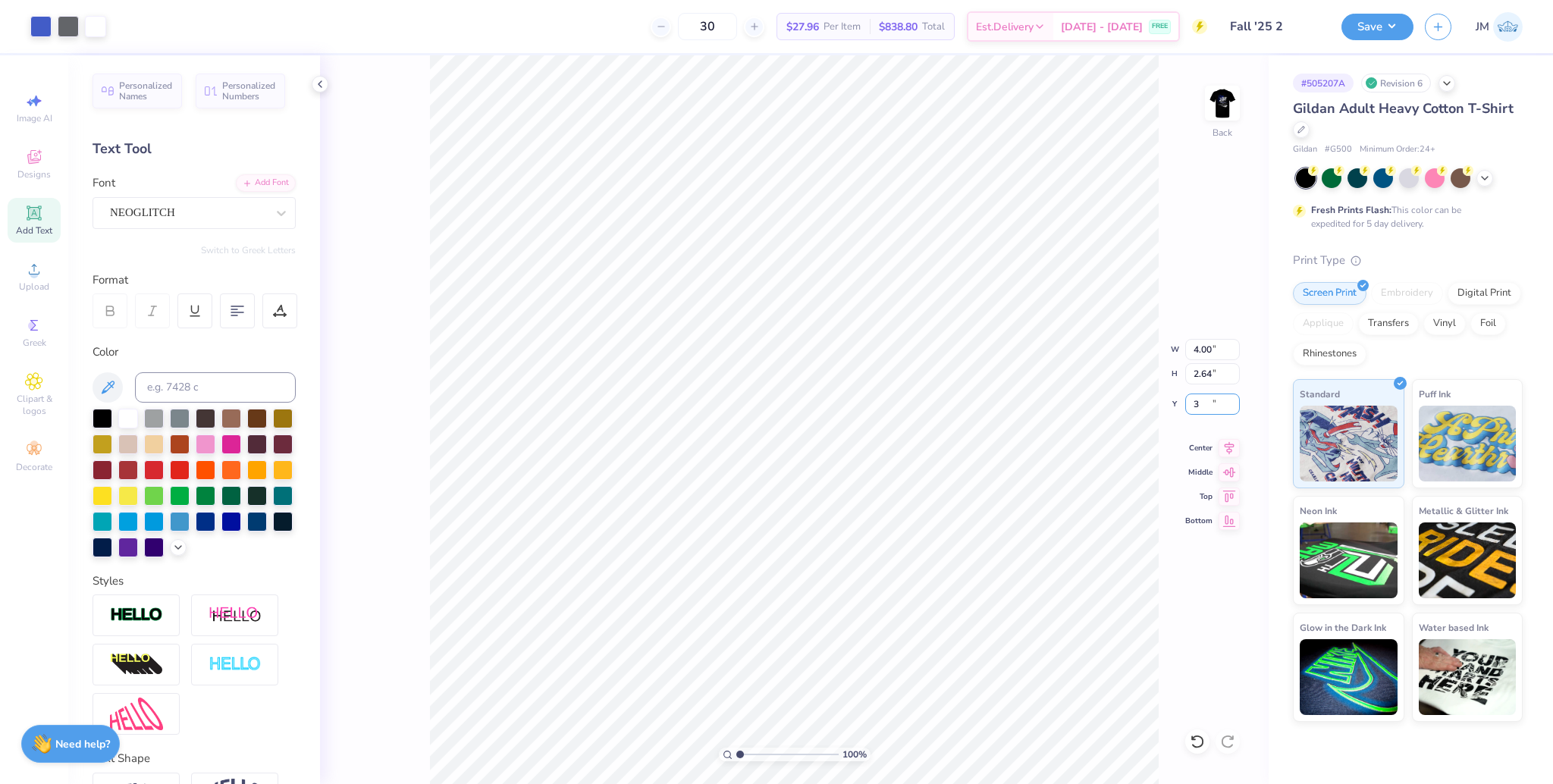
type input "3.00"
click at [1230, 108] on img at bounding box center [1222, 102] width 61 height 61
click at [1377, 24] on button "Save" at bounding box center [1377, 24] width 72 height 26
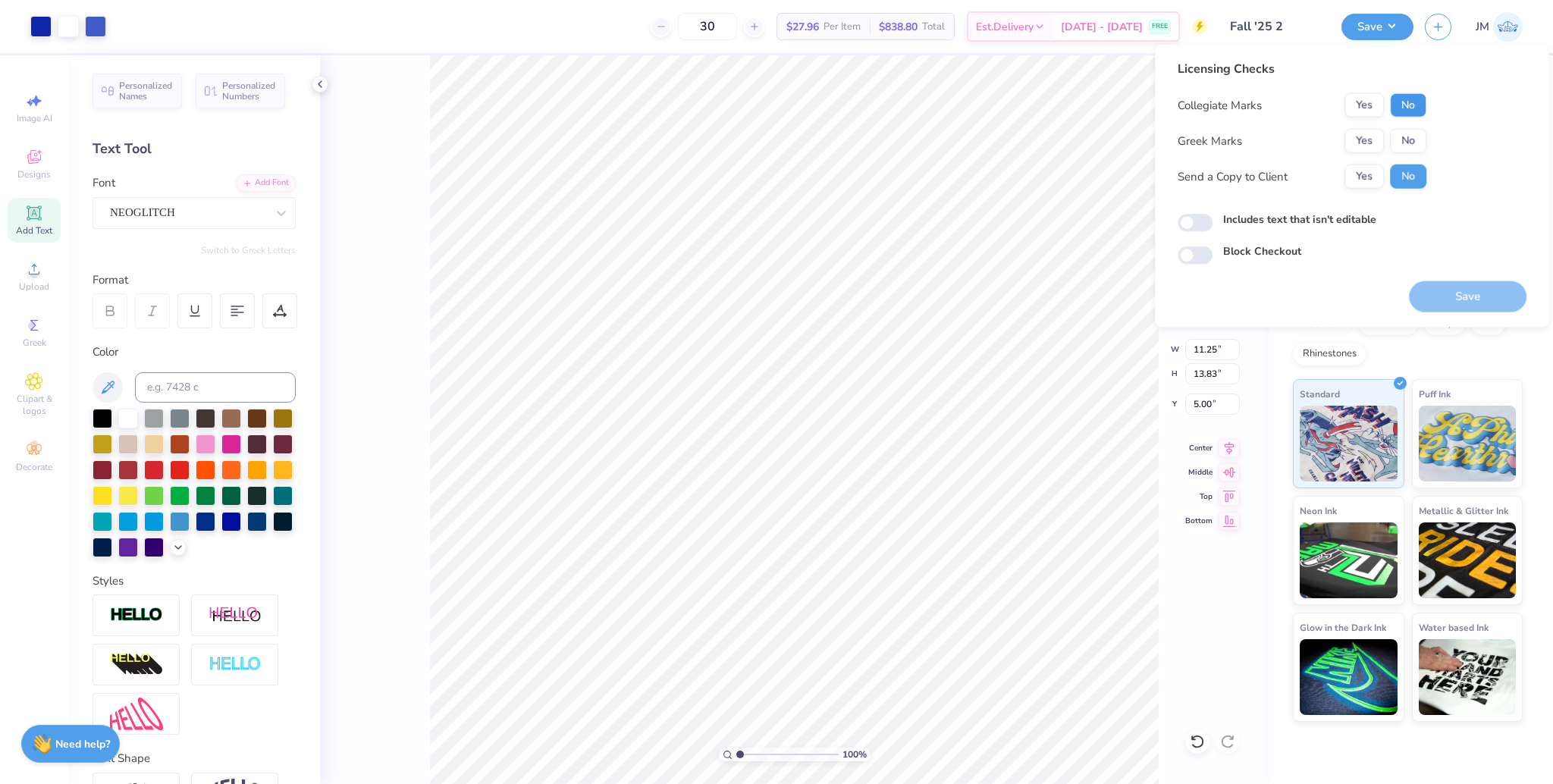
click at [1411, 108] on button "No" at bounding box center [1408, 105] width 37 height 24
click at [1357, 143] on button "Yes" at bounding box center [1364, 141] width 39 height 24
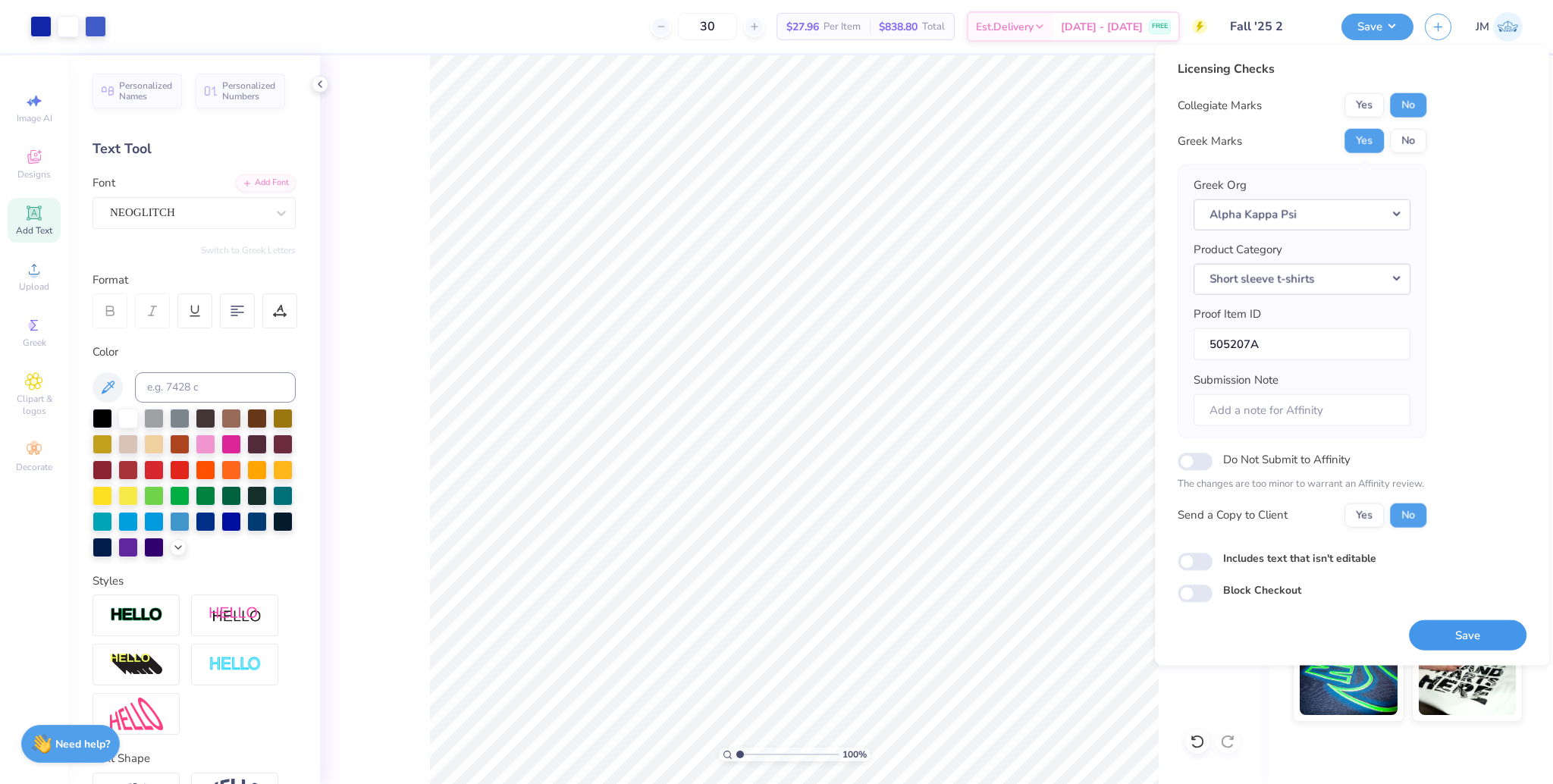
click at [1463, 635] on button "Save" at bounding box center [1468, 635] width 118 height 31
